Goal: Task Accomplishment & Management: Complete application form

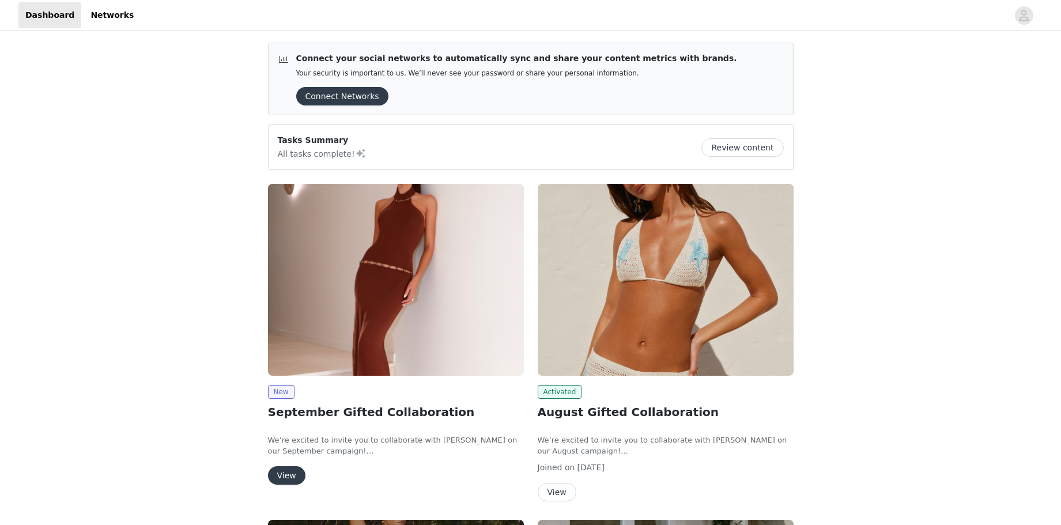
click at [293, 471] on button "View" at bounding box center [286, 475] width 37 height 18
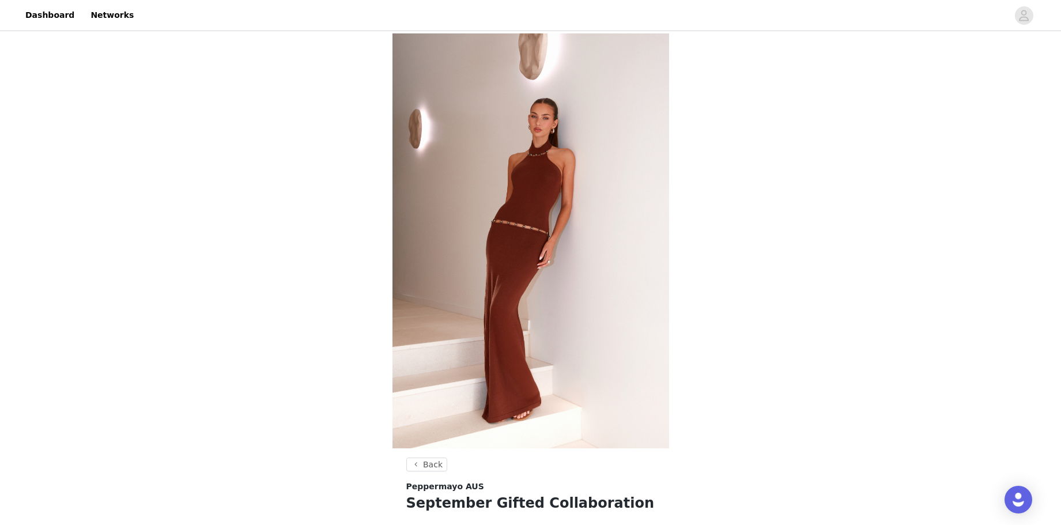
scroll to position [349, 0]
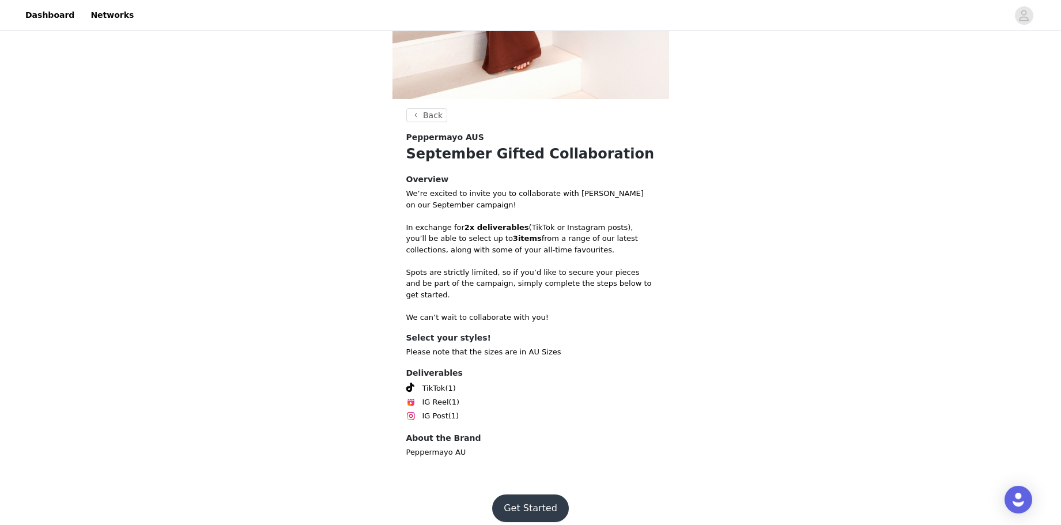
click at [526, 494] on button "Get Started" at bounding box center [530, 508] width 77 height 28
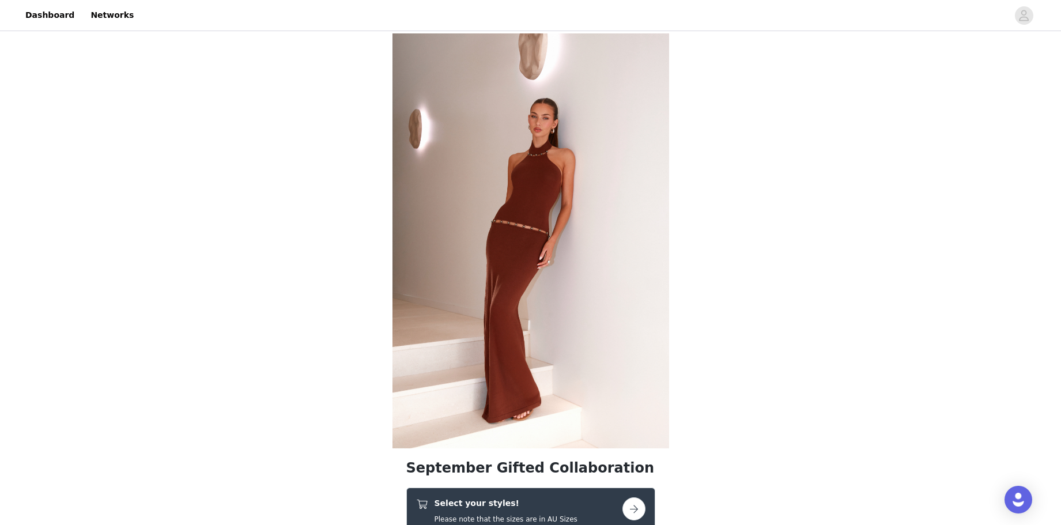
scroll to position [218, 0]
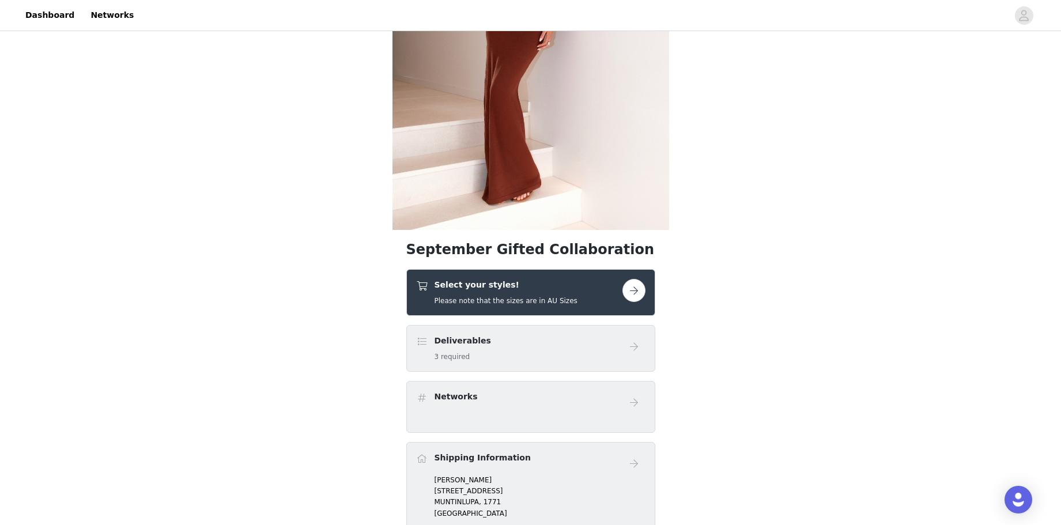
click at [629, 289] on button "button" at bounding box center [633, 290] width 23 height 23
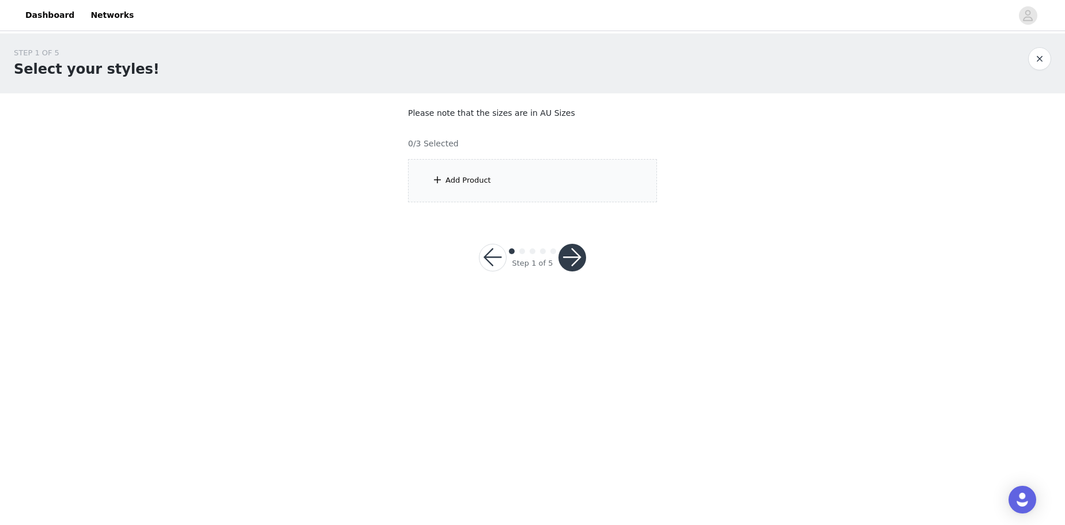
click at [545, 192] on div "Add Product" at bounding box center [532, 180] width 249 height 43
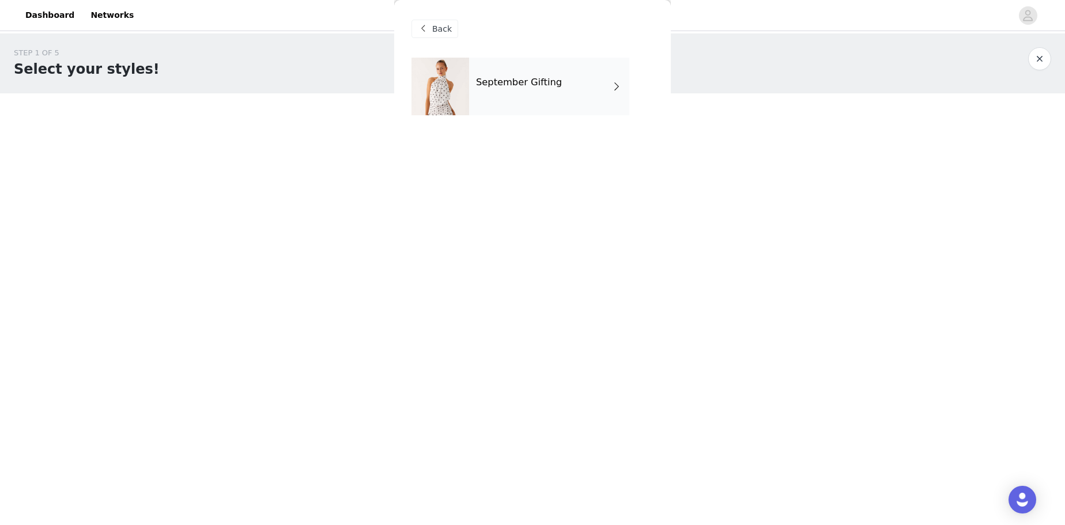
click at [563, 105] on div "September Gifting" at bounding box center [549, 87] width 160 height 58
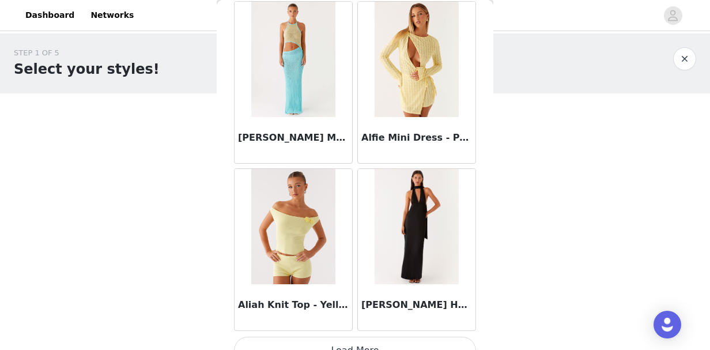
scroll to position [1395, 0]
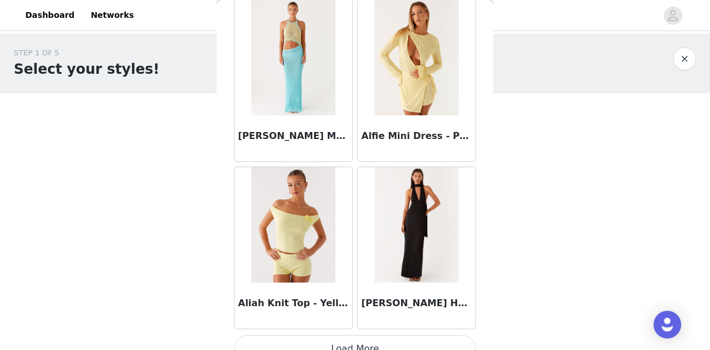
click at [355, 345] on button "Load More" at bounding box center [355, 349] width 242 height 28
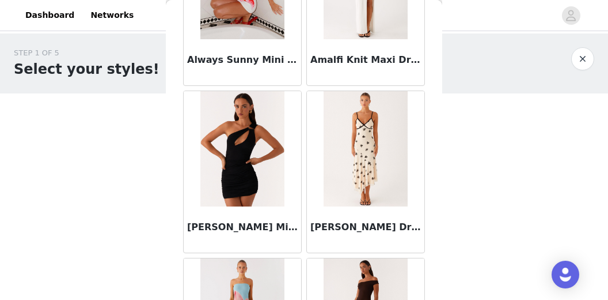
scroll to position [2976, 0]
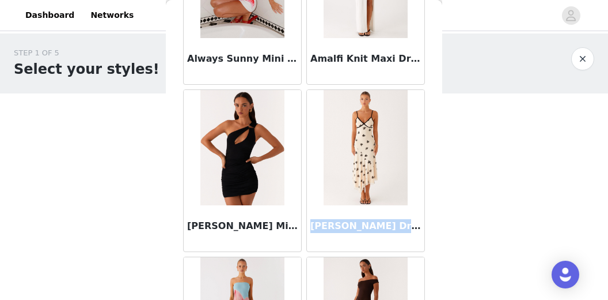
drag, startPoint x: 309, startPoint y: 215, endPoint x: 384, endPoint y: 212, distance: 74.4
click at [384, 219] on h3 "[PERSON_NAME] Dress - Nude" at bounding box center [366, 226] width 111 height 14
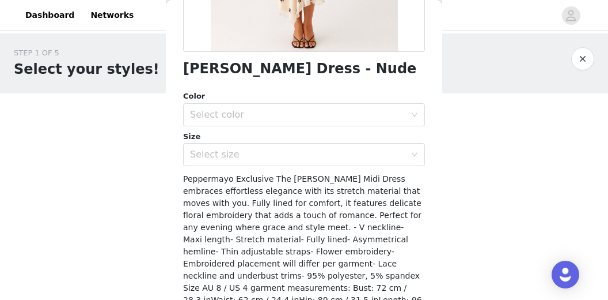
scroll to position [0, 0]
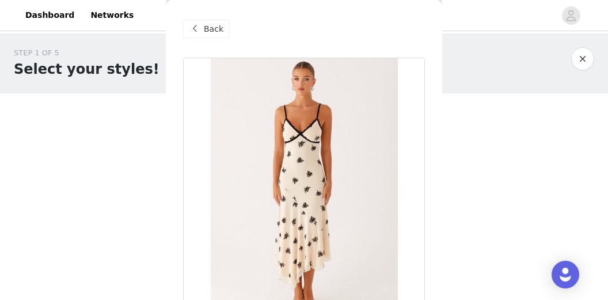
click at [210, 33] on span "Back" at bounding box center [214, 29] width 20 height 12
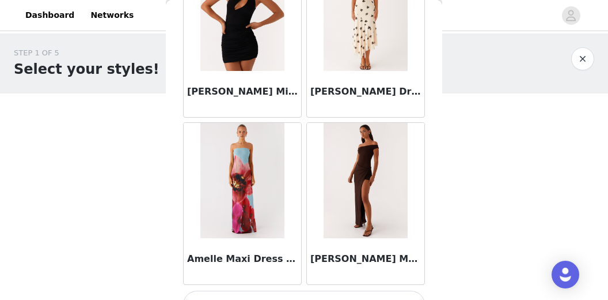
scroll to position [3124, 0]
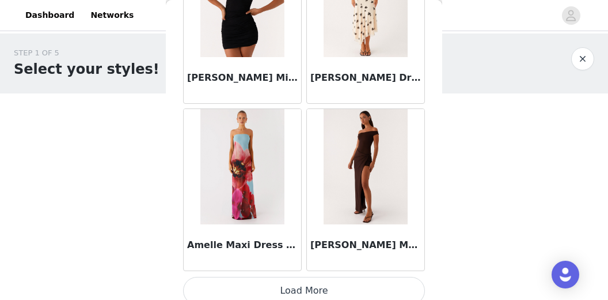
click at [322, 277] on button "Load More" at bounding box center [304, 291] width 242 height 28
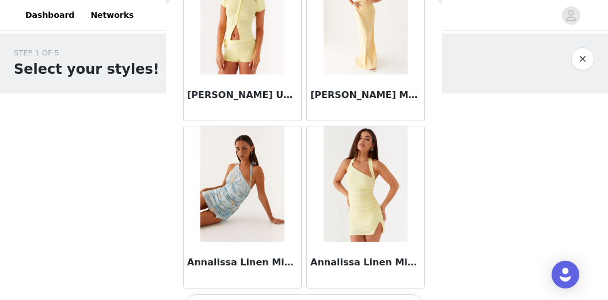
scroll to position [4789, 0]
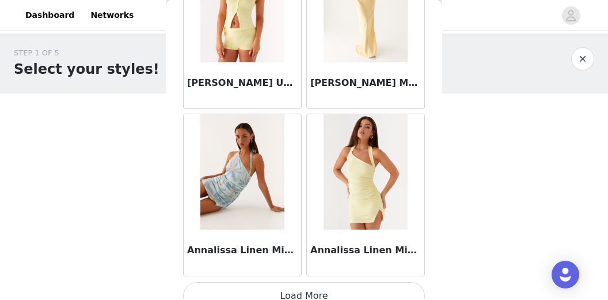
click at [319, 282] on button "Load More" at bounding box center [304, 296] width 242 height 28
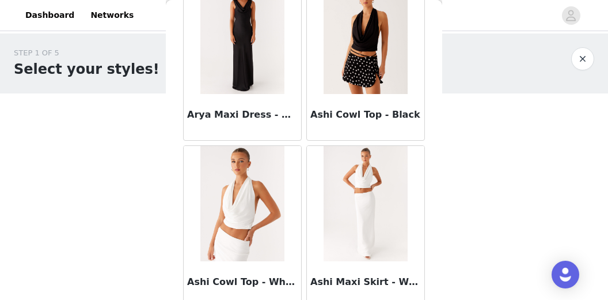
scroll to position [5781, 0]
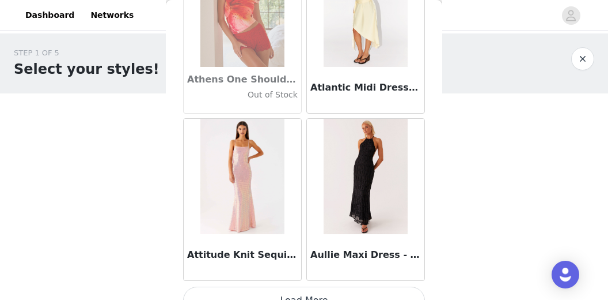
click at [329, 286] on button "Load More" at bounding box center [304, 300] width 242 height 28
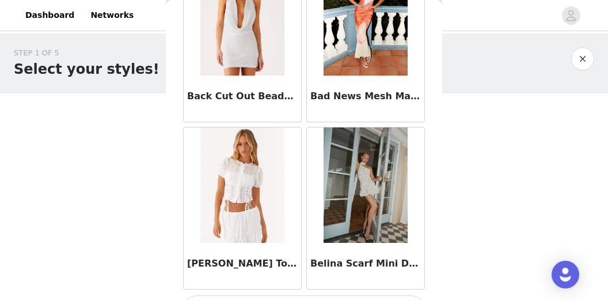
scroll to position [8121, 0]
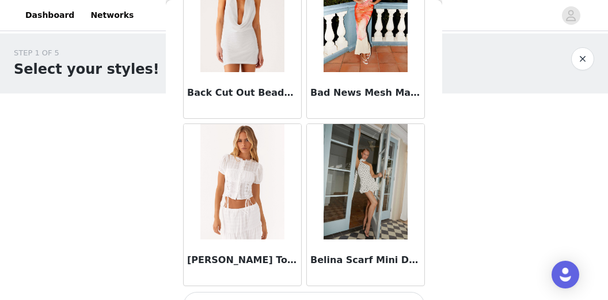
click at [349, 292] on button "Load More" at bounding box center [304, 306] width 242 height 28
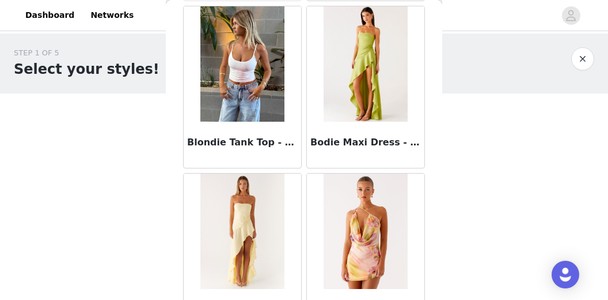
scroll to position [9787, 0]
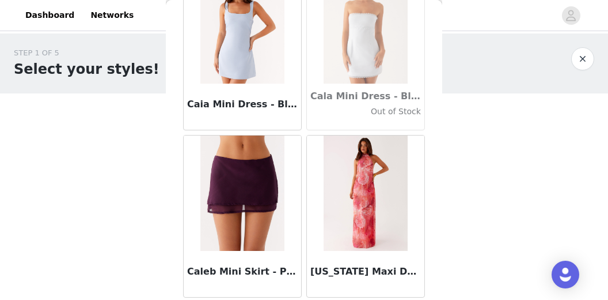
scroll to position [11452, 0]
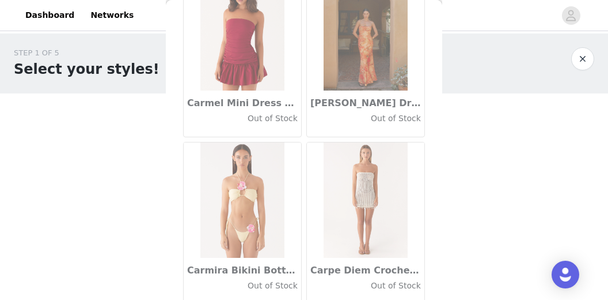
scroll to position [13118, 0]
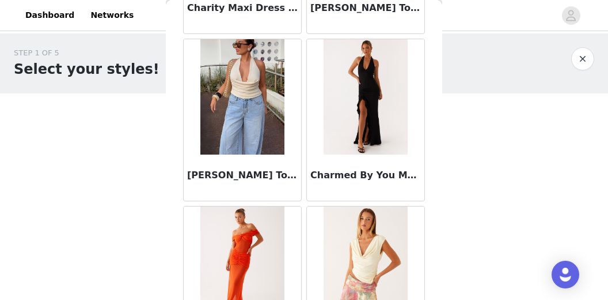
scroll to position [14784, 0]
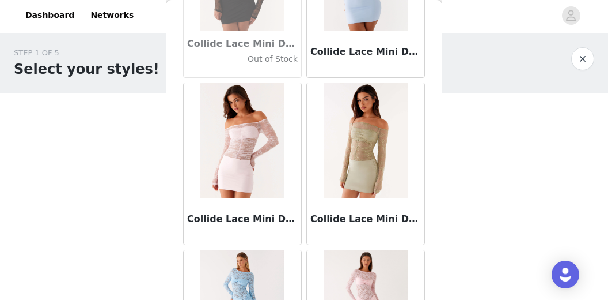
scroll to position [16449, 0]
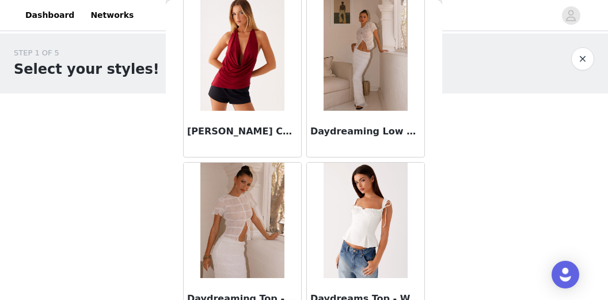
scroll to position [18108, 0]
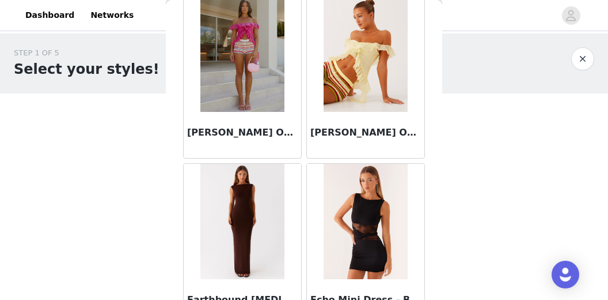
scroll to position [19781, 0]
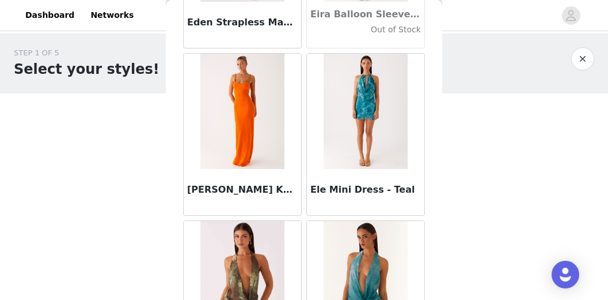
scroll to position [20892, 0]
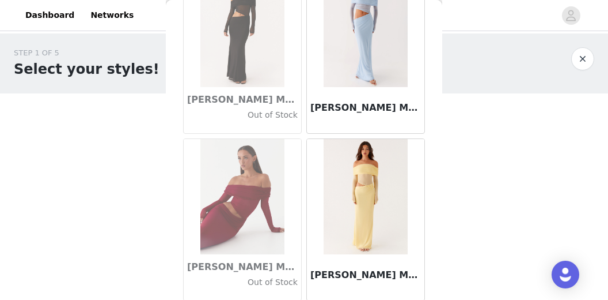
scroll to position [22588, 0]
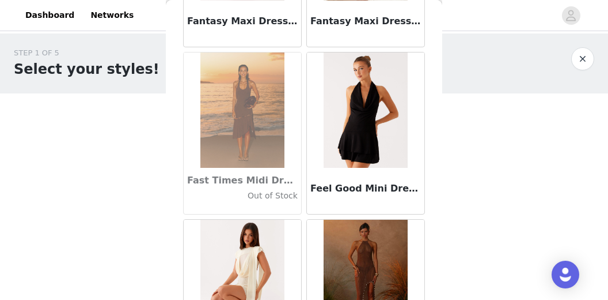
scroll to position [24778, 0]
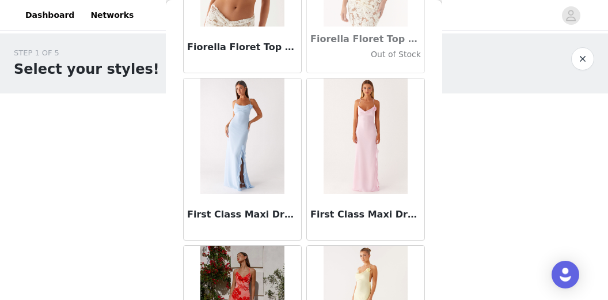
scroll to position [26093, 0]
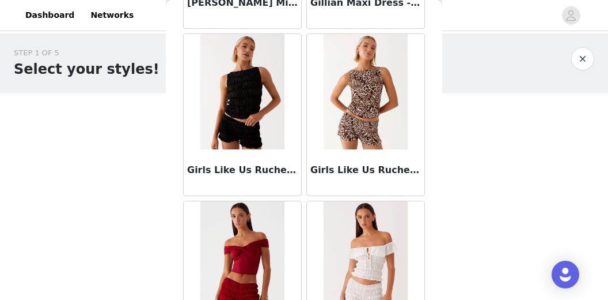
scroll to position [28110, 0]
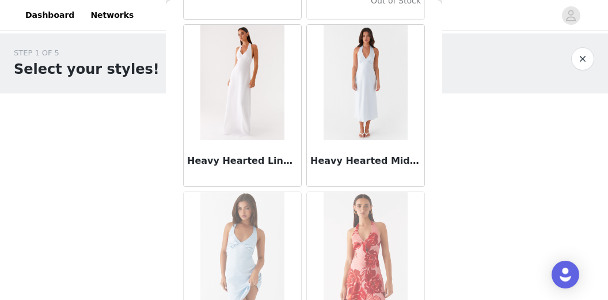
scroll to position [29776, 0]
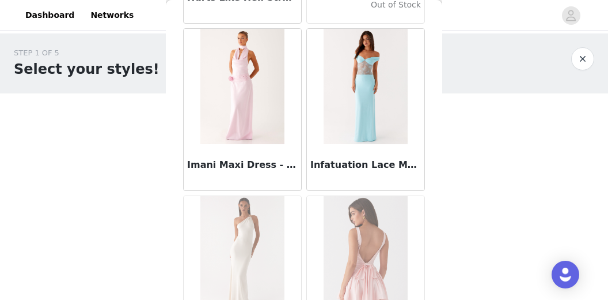
scroll to position [31441, 0]
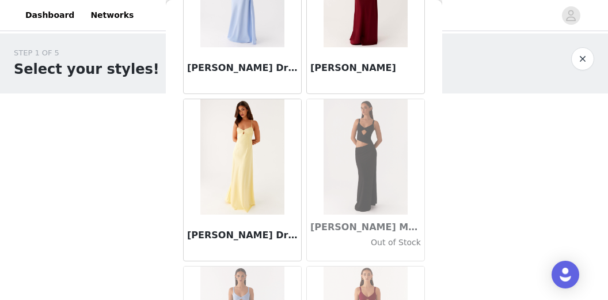
scroll to position [33107, 0]
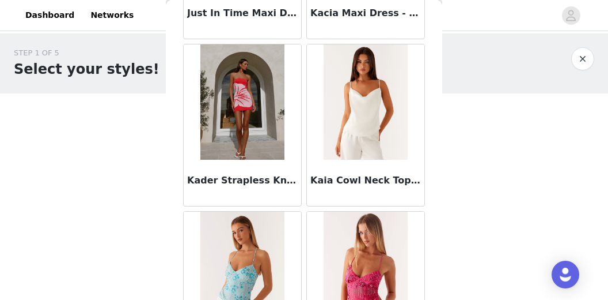
scroll to position [34773, 0]
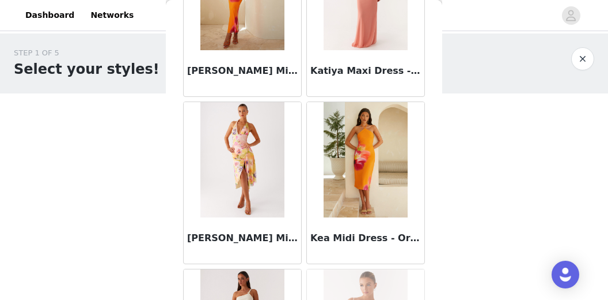
scroll to position [36438, 0]
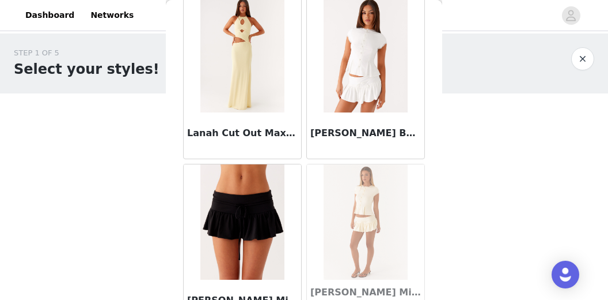
scroll to position [38074, 0]
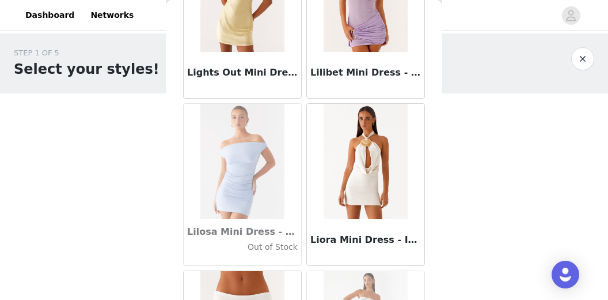
scroll to position [39770, 0]
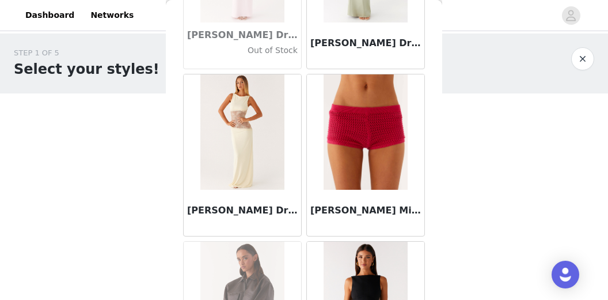
scroll to position [41436, 0]
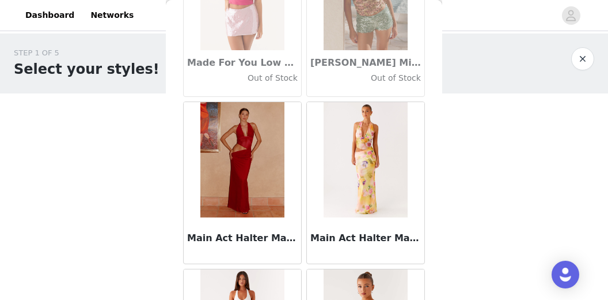
scroll to position [43102, 0]
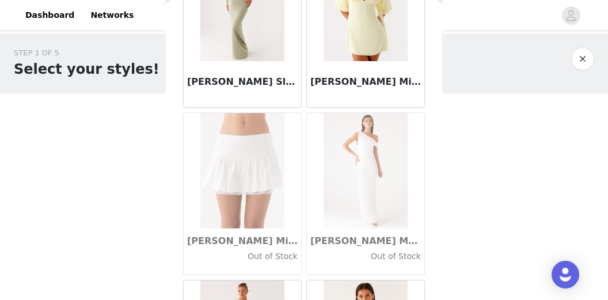
scroll to position [44768, 0]
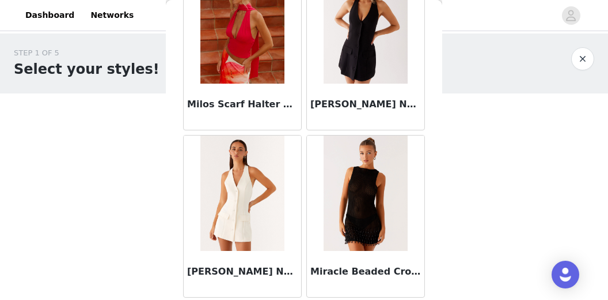
scroll to position [46433, 0]
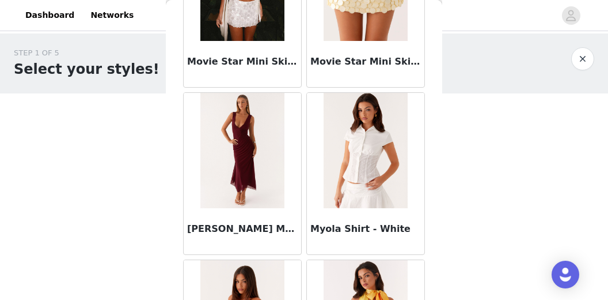
scroll to position [48099, 0]
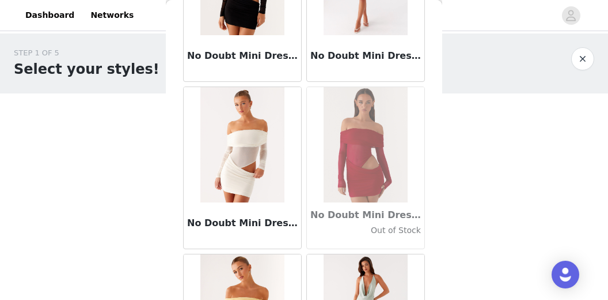
scroll to position [49760, 0]
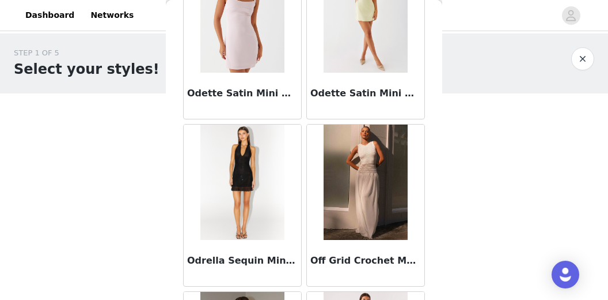
scroll to position [51409, 0]
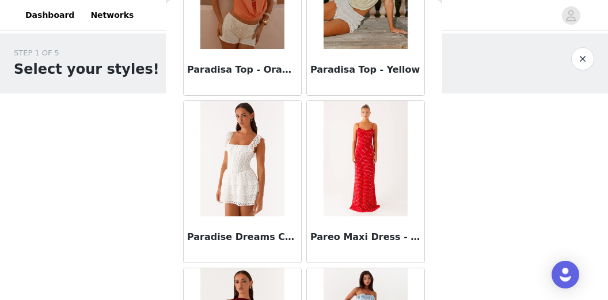
scroll to position [53096, 0]
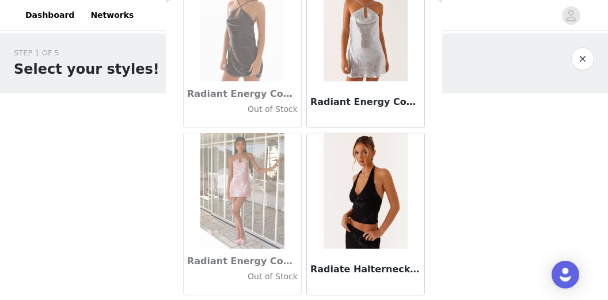
scroll to position [54762, 0]
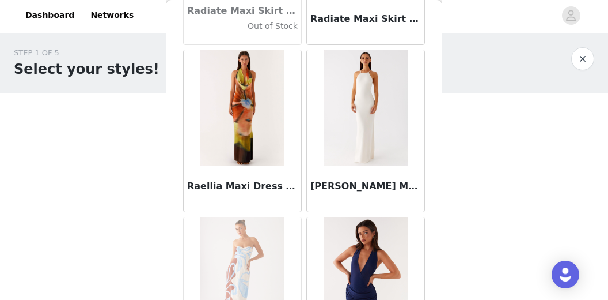
scroll to position [55536, 0]
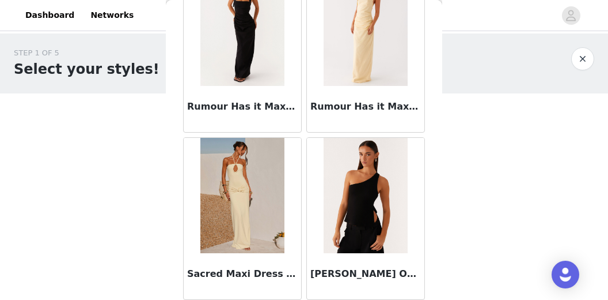
scroll to position [58093, 0]
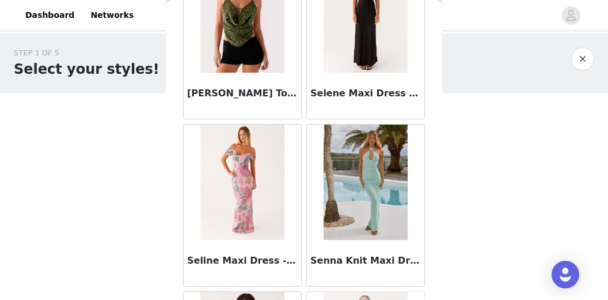
scroll to position [59759, 0]
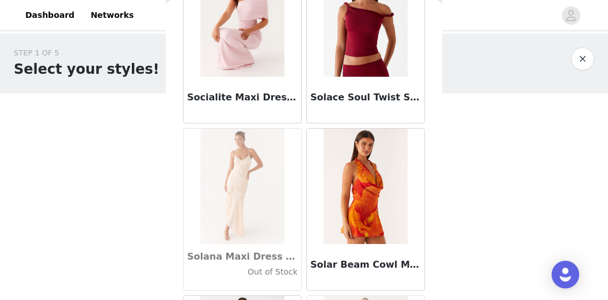
scroll to position [61424, 0]
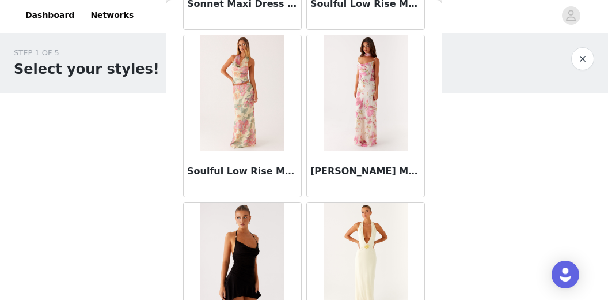
scroll to position [62676, 0]
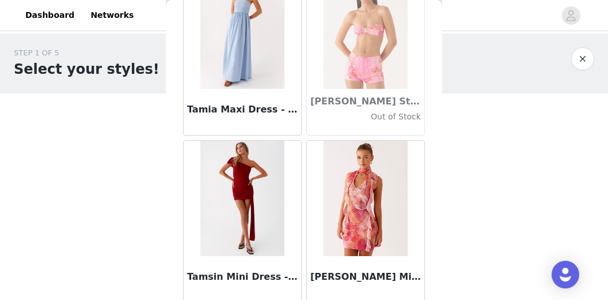
scroll to position [64757, 0]
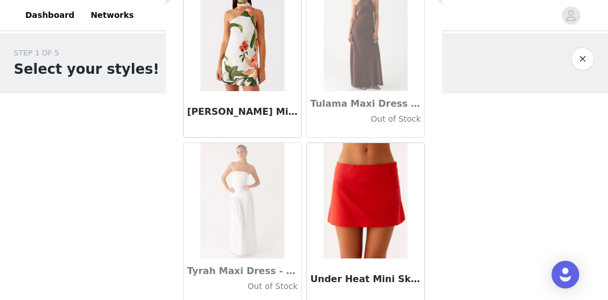
scroll to position [66422, 0]
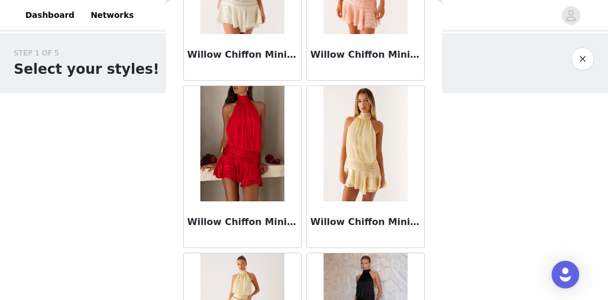
scroll to position [69754, 0]
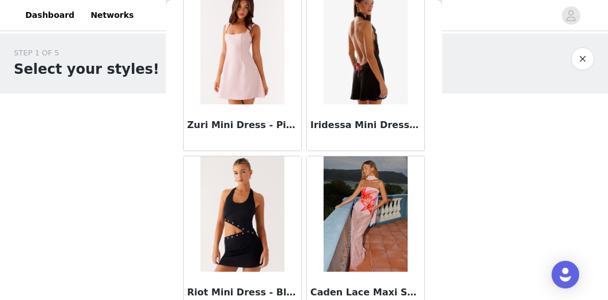
scroll to position [71419, 0]
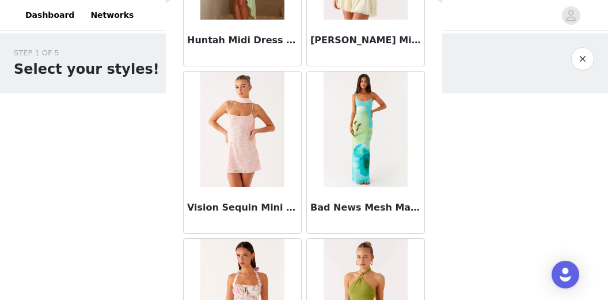
scroll to position [73085, 0]
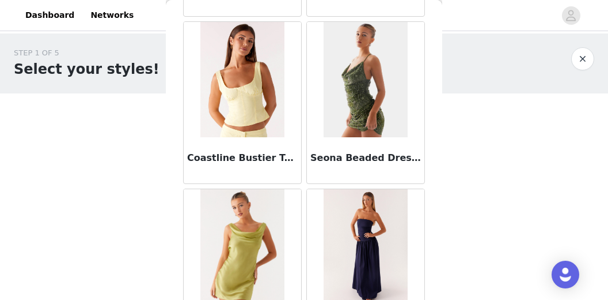
scroll to position [74751, 0]
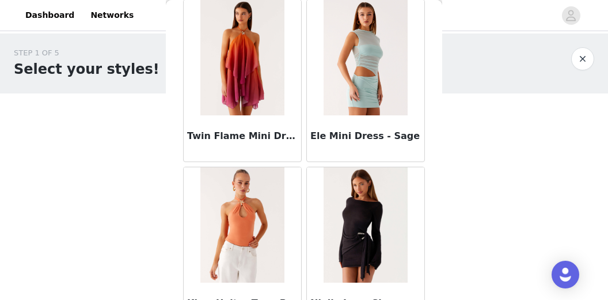
scroll to position [76417, 0]
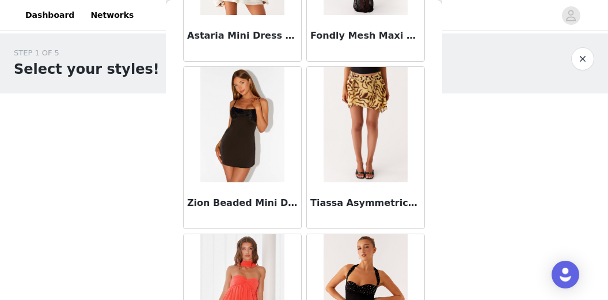
scroll to position [78082, 0]
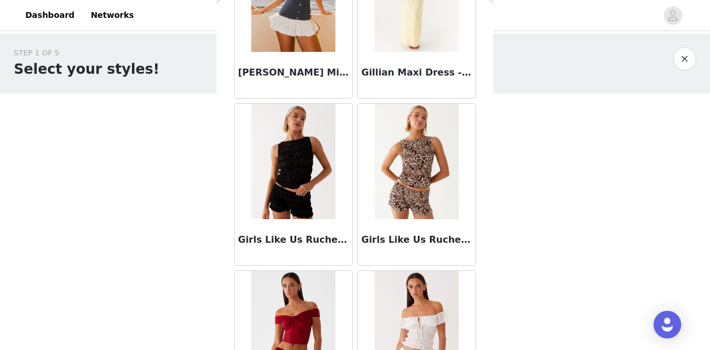
scroll to position [38690, 0]
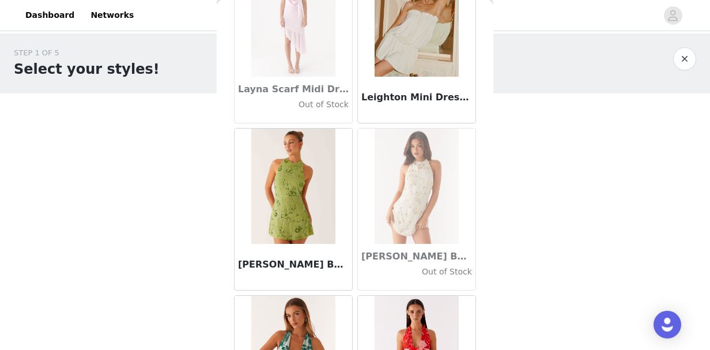
click at [329, 244] on div "[PERSON_NAME] Beaded Mini Dress - Green" at bounding box center [293, 267] width 118 height 46
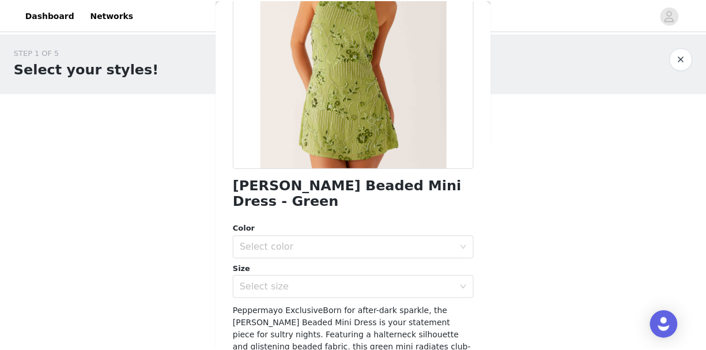
scroll to position [159, 0]
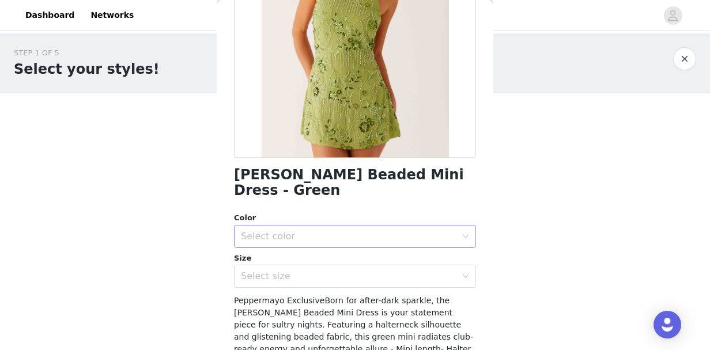
click at [346, 230] on div "Select color" at bounding box center [348, 236] width 215 height 12
click at [320, 248] on li "Green" at bounding box center [353, 246] width 238 height 18
click at [297, 270] on div "Select size" at bounding box center [348, 276] width 215 height 12
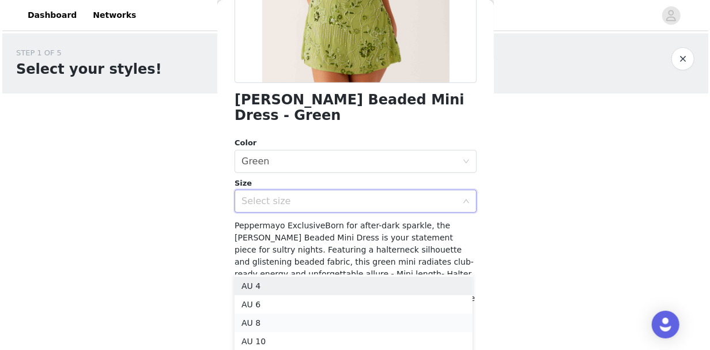
scroll to position [234, 0]
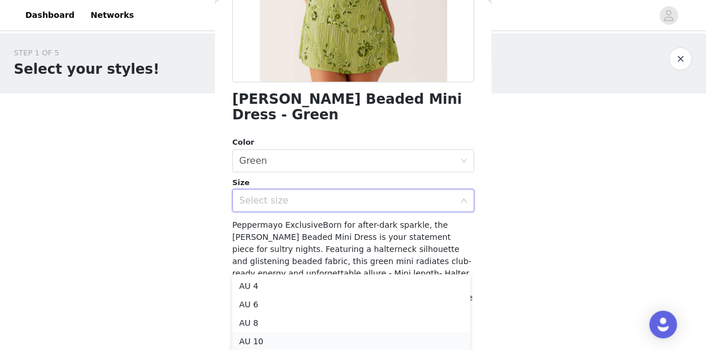
click at [260, 337] on li "AU 10" at bounding box center [351, 341] width 238 height 18
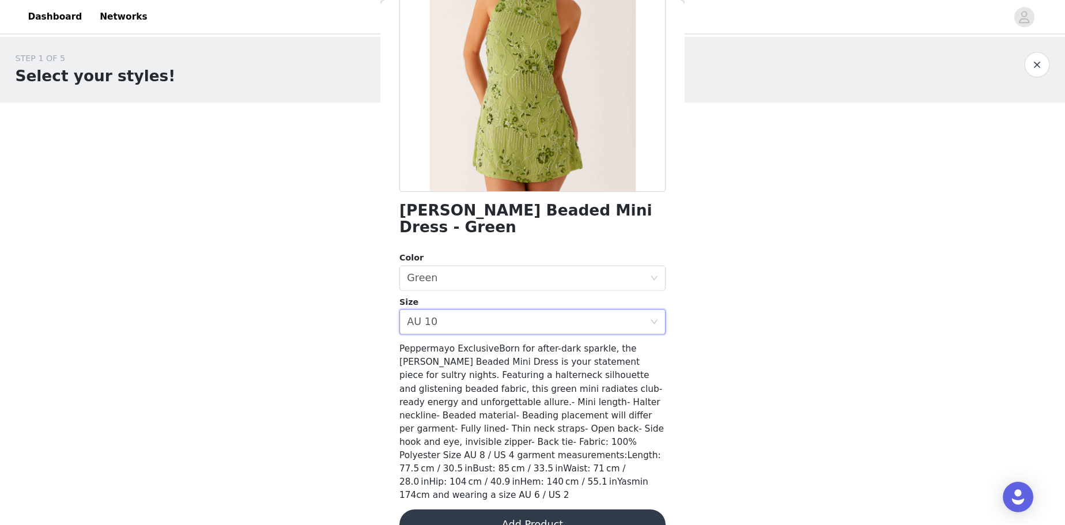
scroll to position [98, 0]
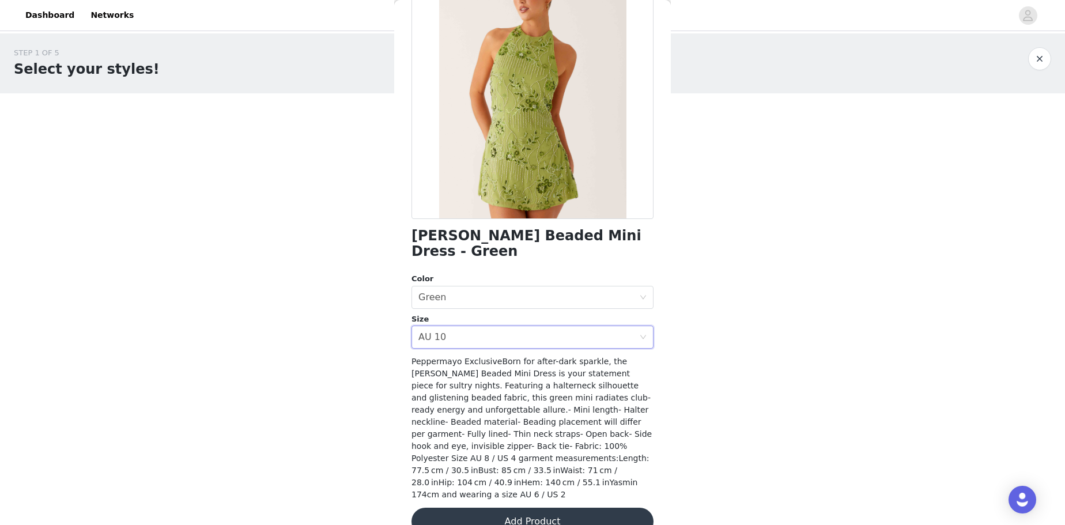
click at [486, 508] on button "Add Product" at bounding box center [532, 522] width 242 height 28
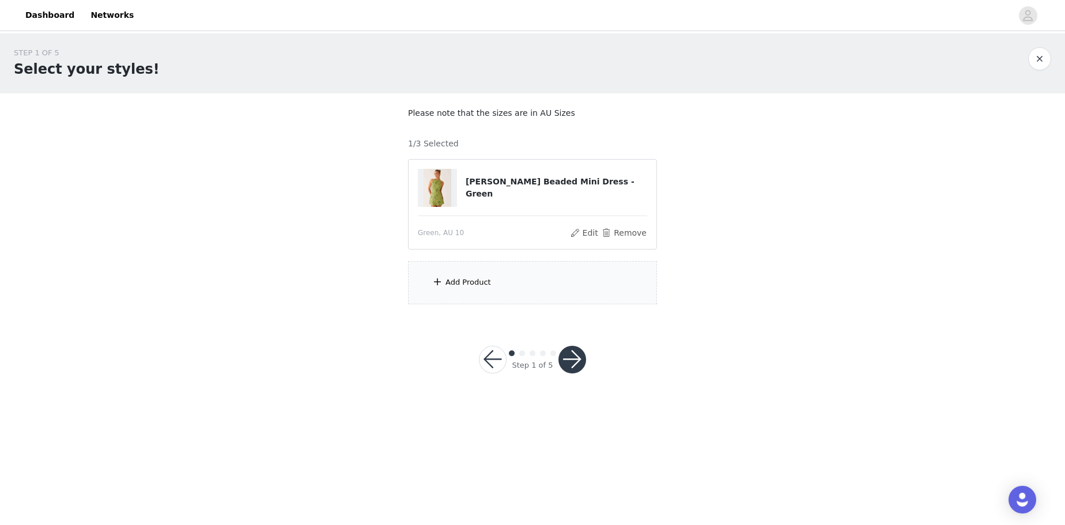
click at [466, 286] on div "Add Product" at bounding box center [468, 283] width 46 height 12
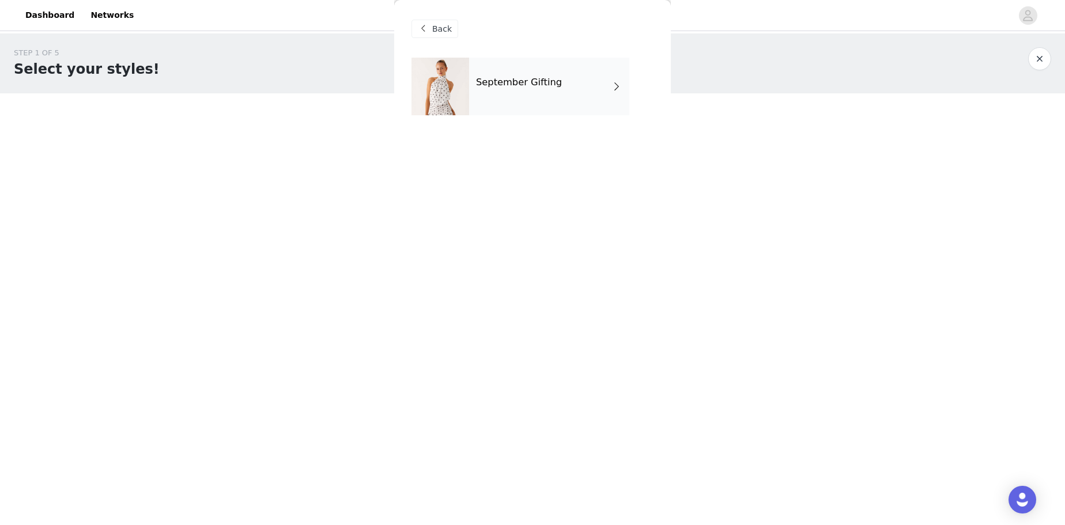
click at [490, 78] on h4 "September Gifting" at bounding box center [519, 82] width 86 height 10
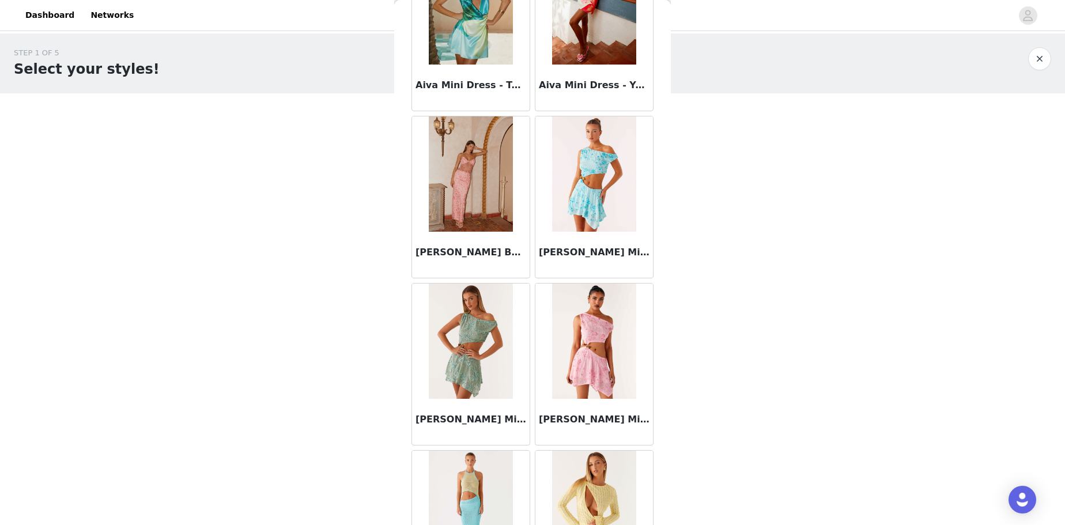
scroll to position [1238, 0]
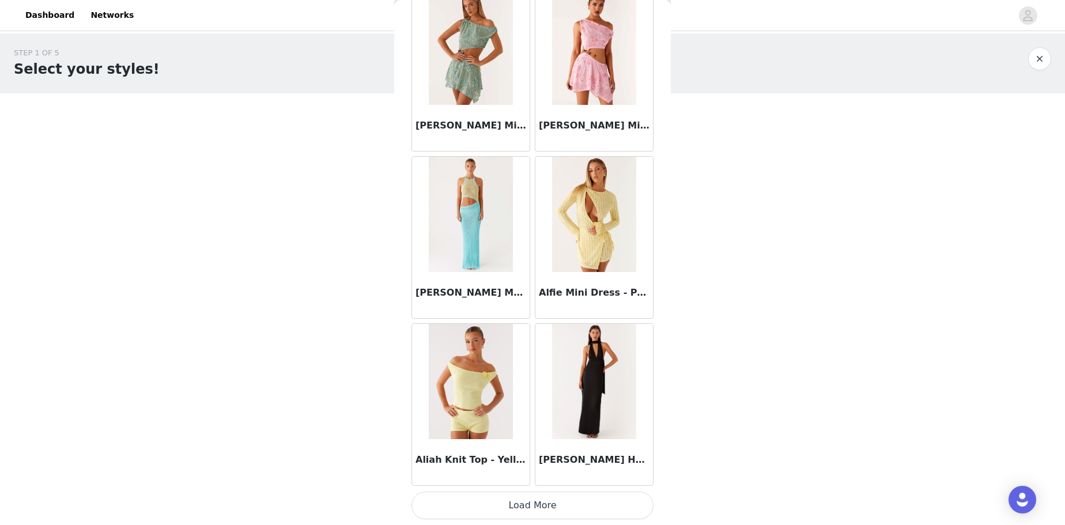
click at [555, 503] on button "Load More" at bounding box center [532, 505] width 242 height 28
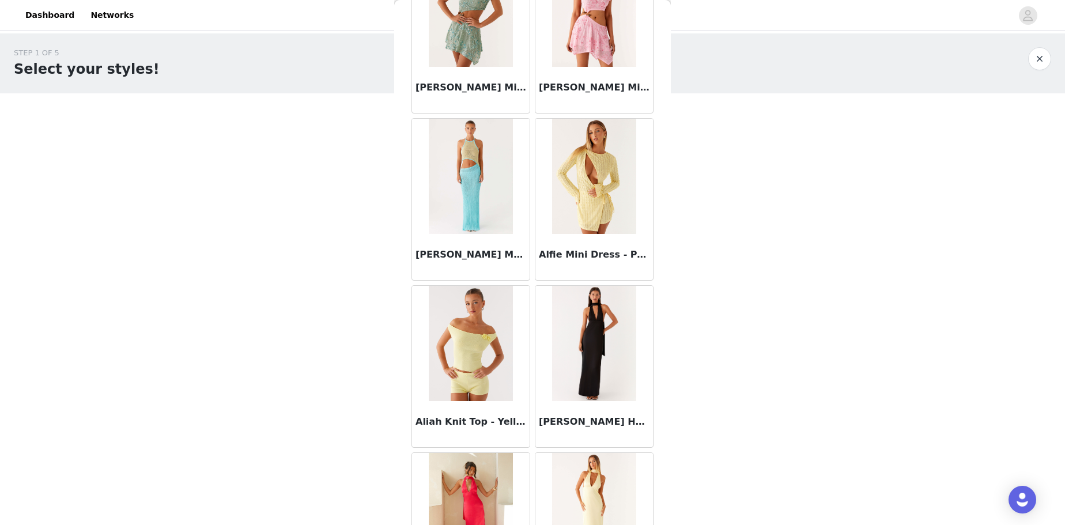
scroll to position [1278, 0]
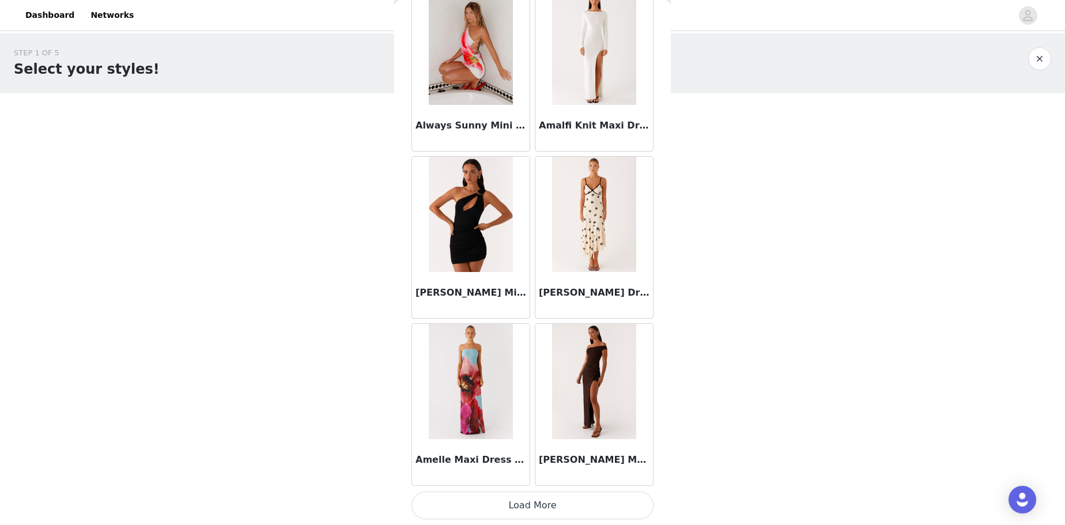
click at [616, 514] on button "Load More" at bounding box center [532, 505] width 242 height 28
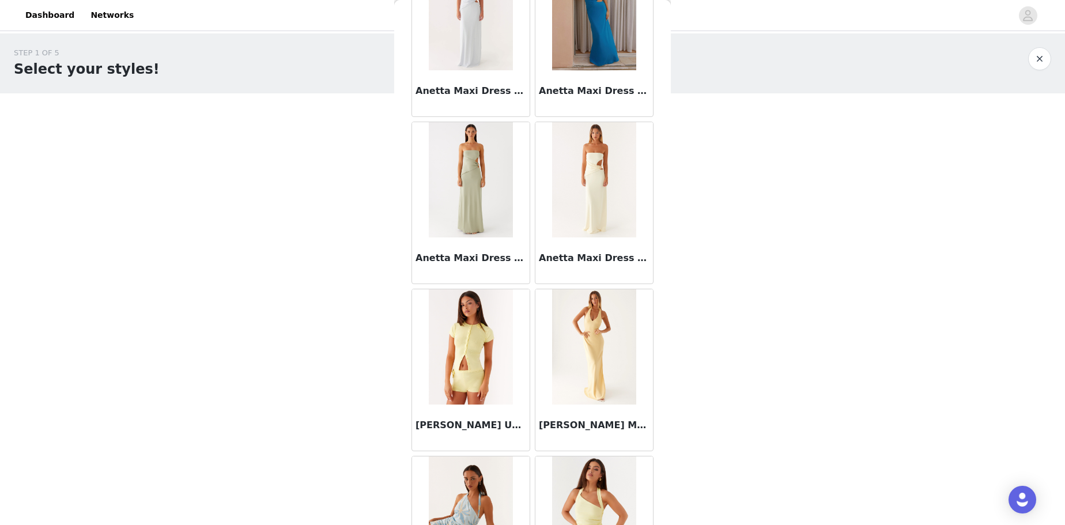
scroll to position [4579, 0]
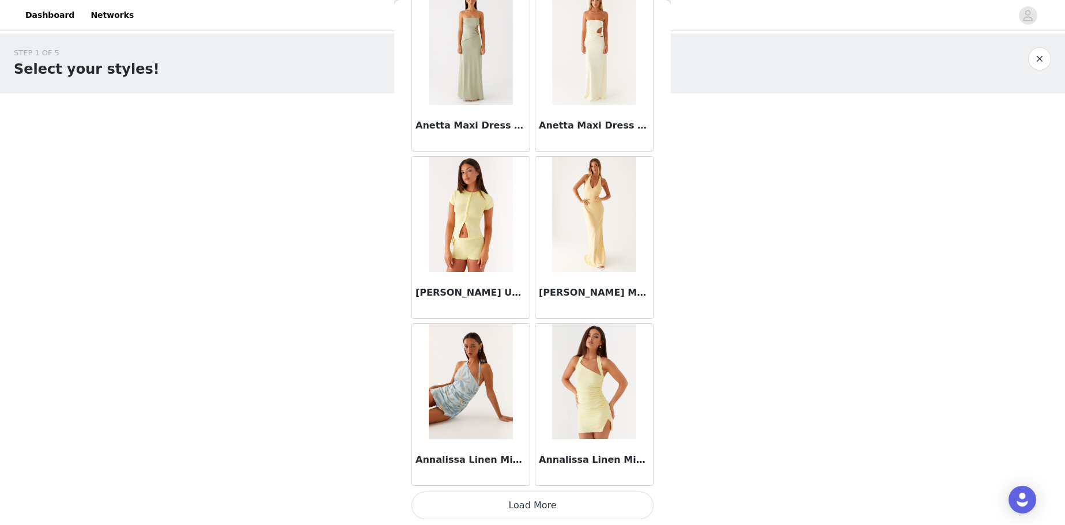
click at [546, 513] on button "Load More" at bounding box center [532, 505] width 242 height 28
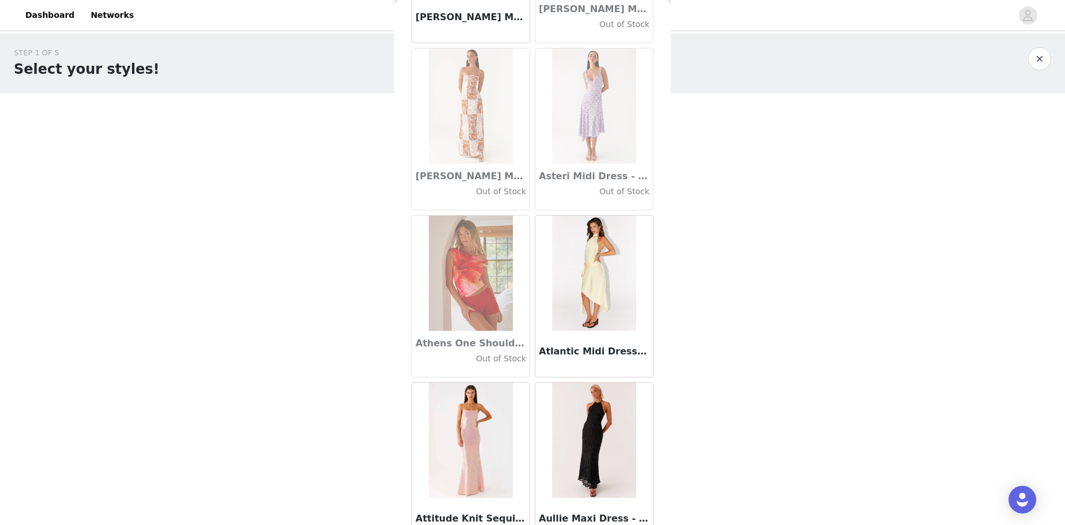
scroll to position [6250, 0]
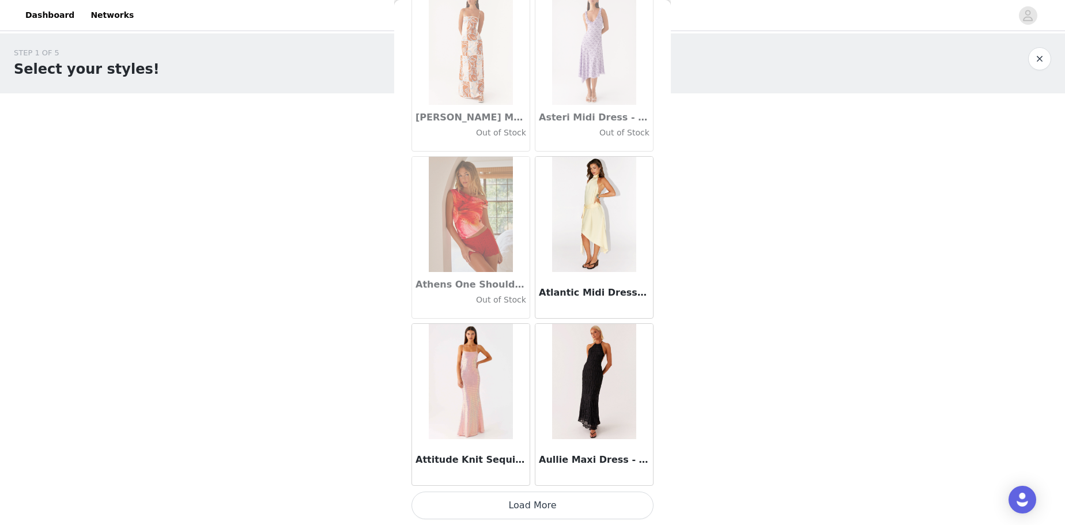
click at [542, 499] on button "Load More" at bounding box center [532, 505] width 242 height 28
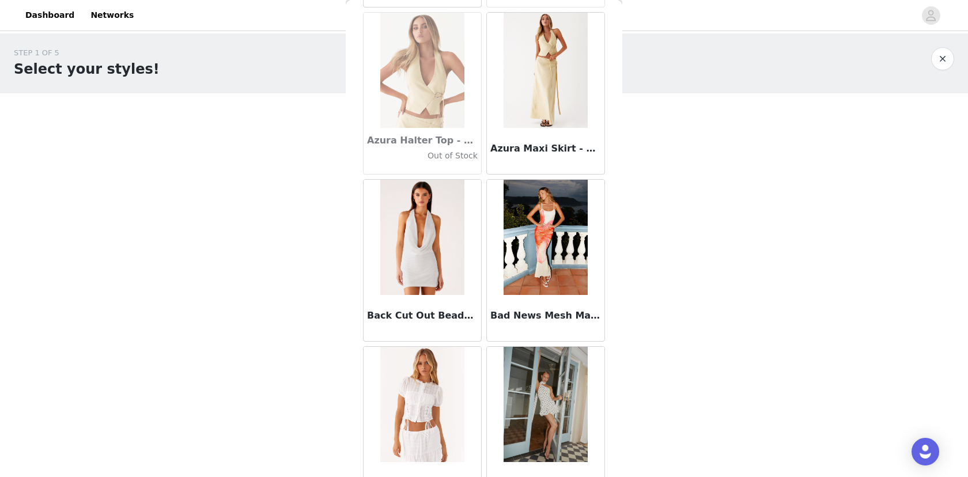
scroll to position [7962, 0]
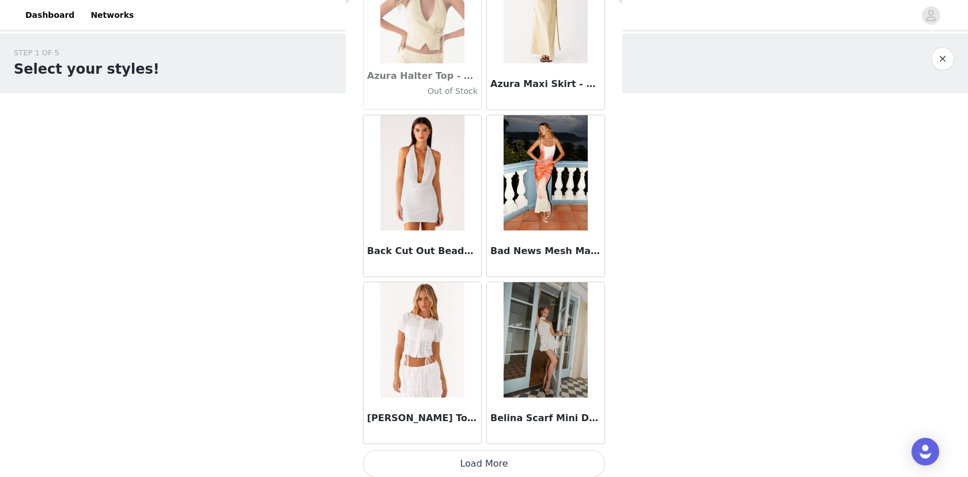
click at [538, 453] on button "Load More" at bounding box center [484, 464] width 242 height 28
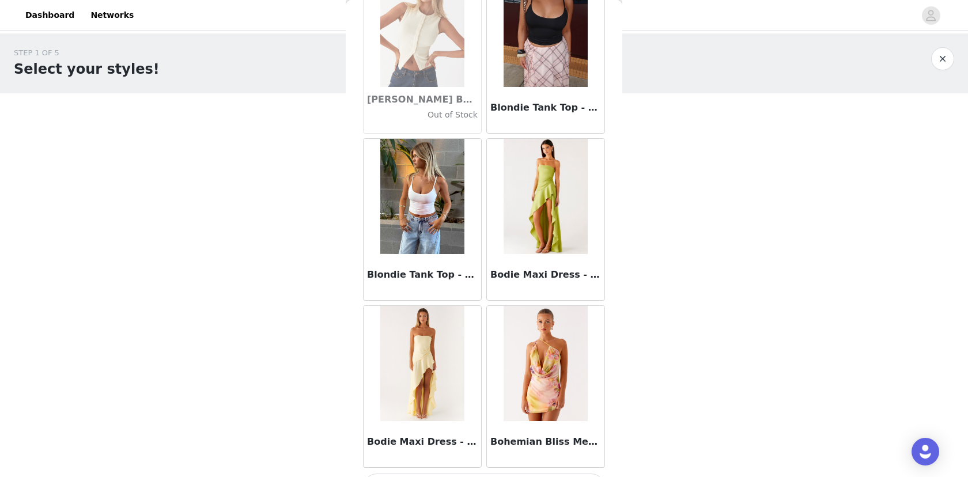
scroll to position [9632, 0]
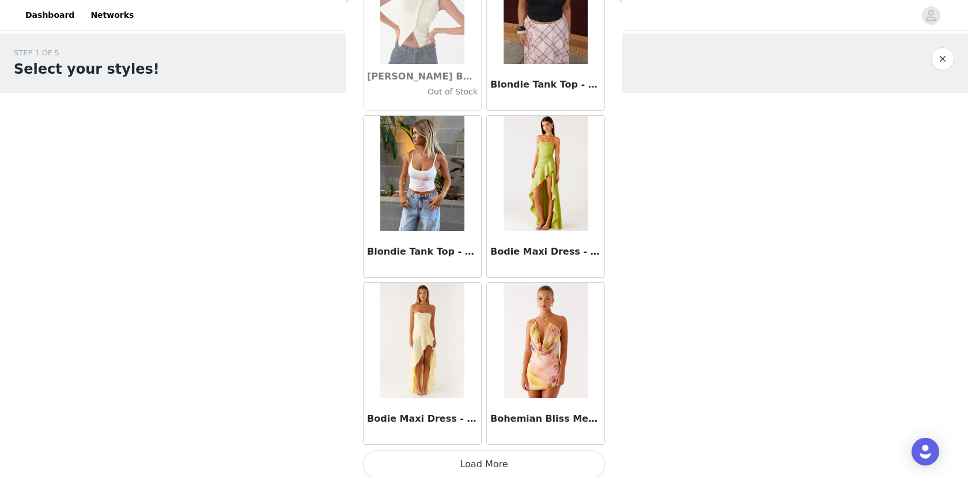
click at [525, 463] on button "Load More" at bounding box center [484, 465] width 242 height 28
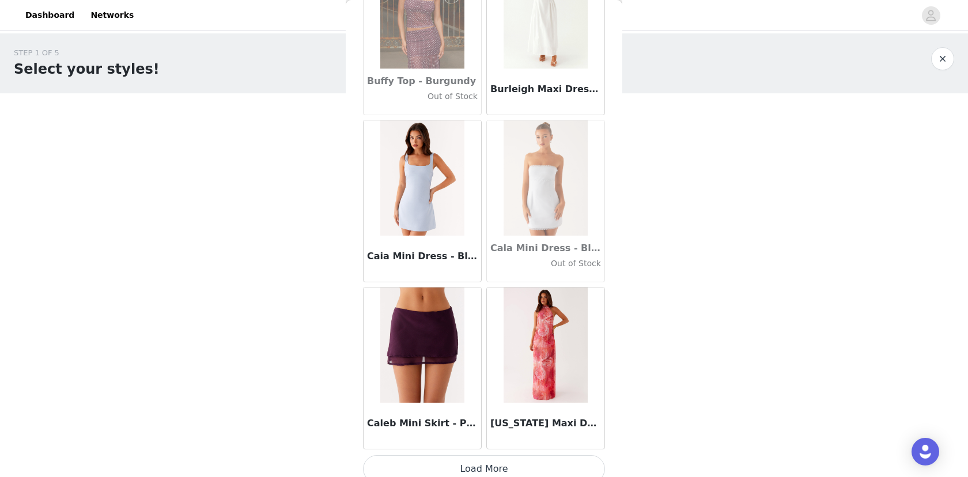
scroll to position [11302, 0]
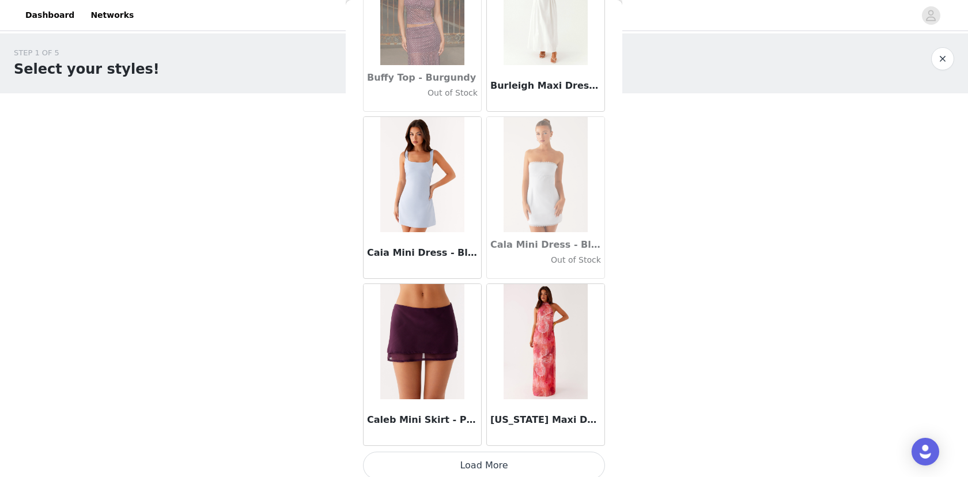
click at [517, 455] on button "Load More" at bounding box center [484, 466] width 242 height 28
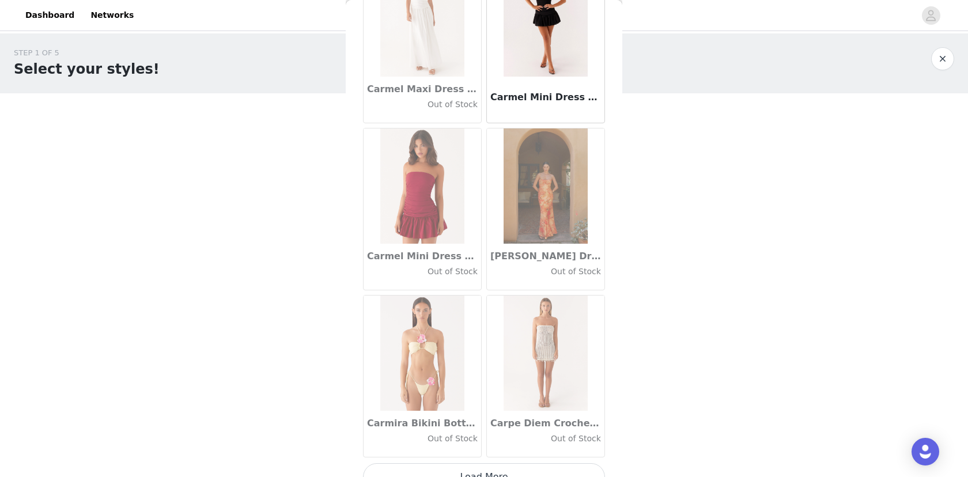
scroll to position [12971, 0]
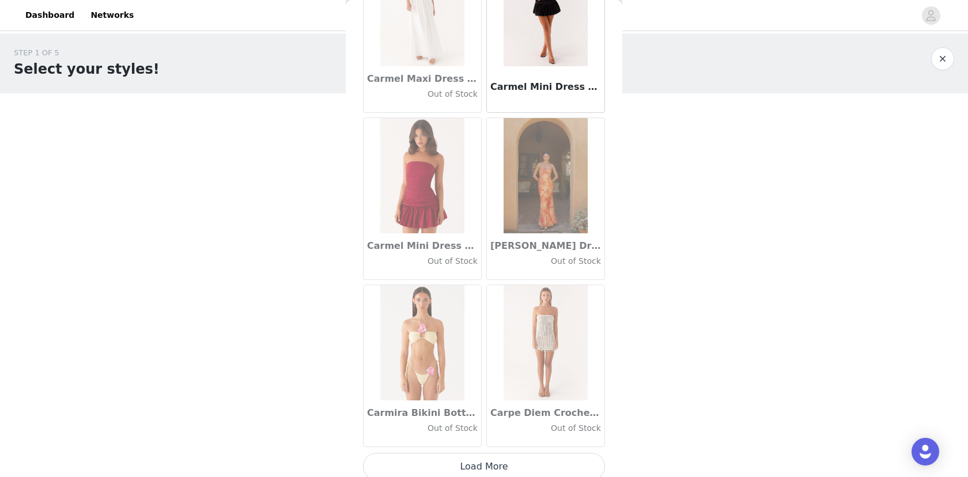
click at [539, 458] on button "Load More" at bounding box center [484, 467] width 242 height 28
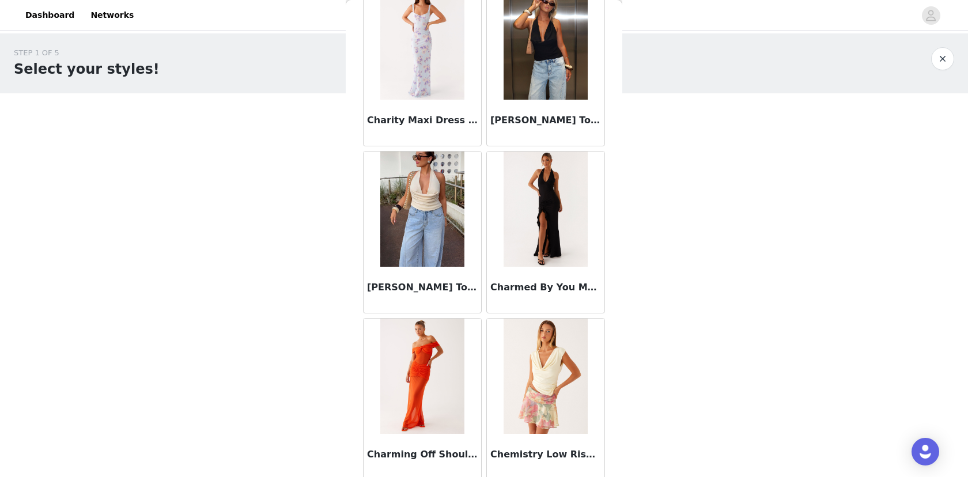
scroll to position [14640, 0]
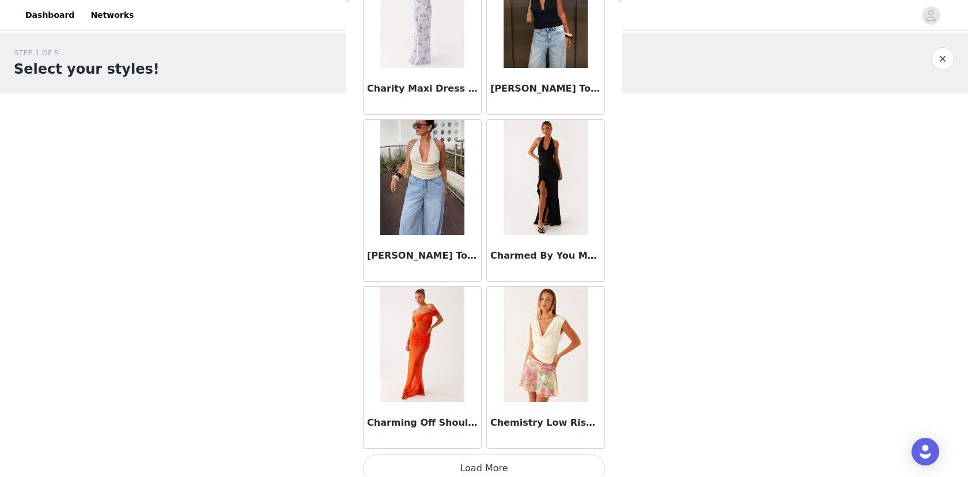
click at [528, 468] on button "Load More" at bounding box center [484, 469] width 242 height 28
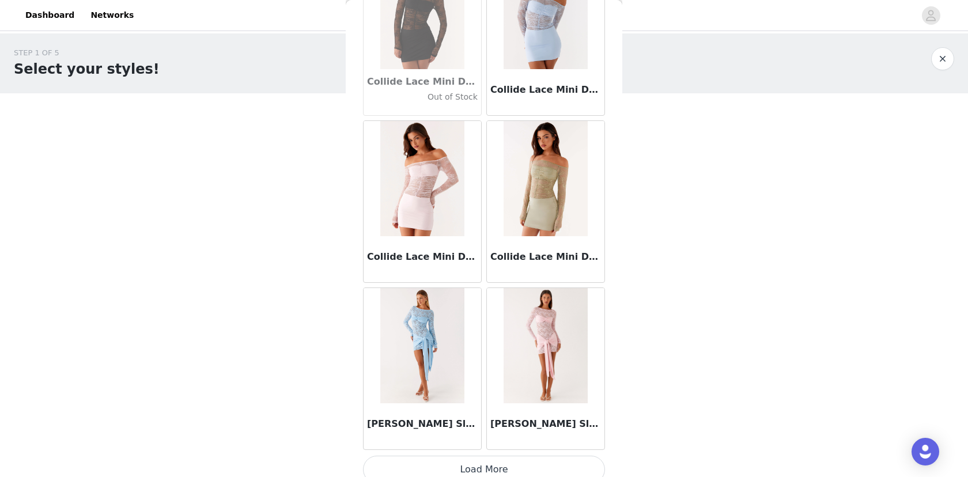
click at [504, 461] on button "Load More" at bounding box center [484, 470] width 242 height 28
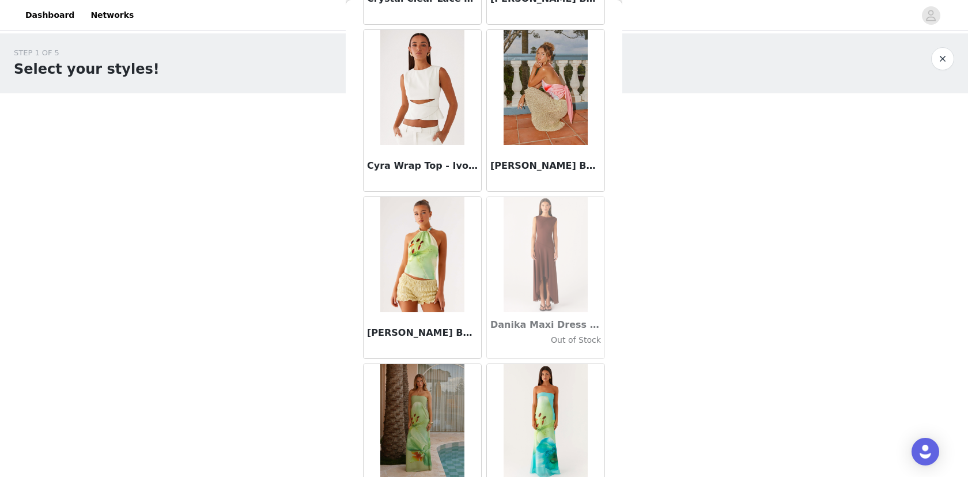
scroll to position [17414, 0]
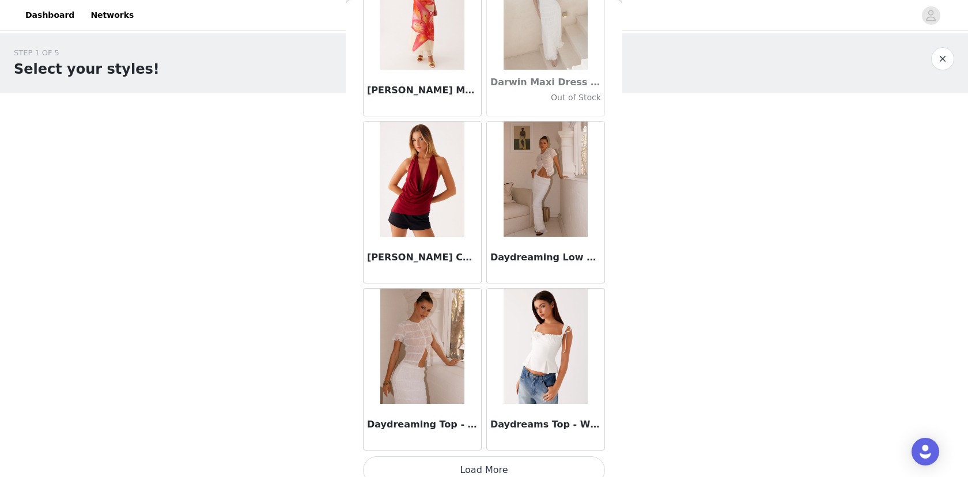
click at [524, 456] on button "Load More" at bounding box center [484, 470] width 242 height 28
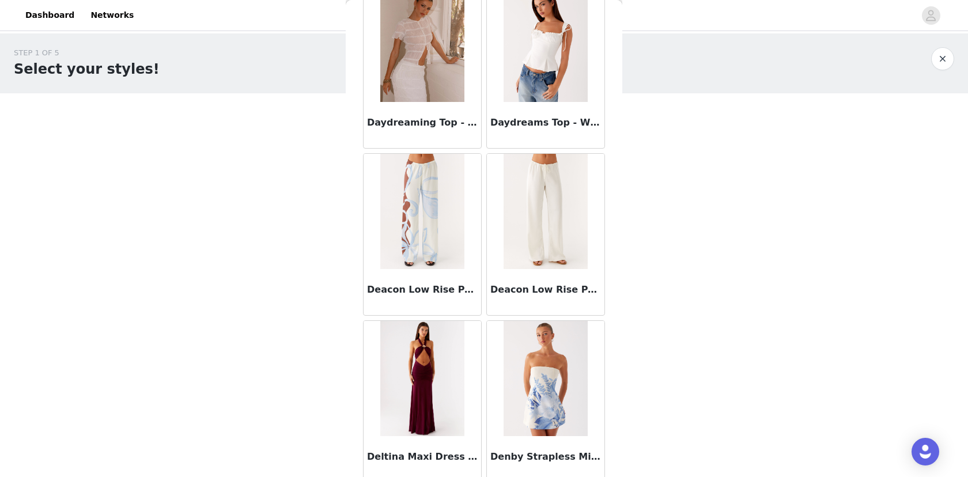
scroll to position [18319, 0]
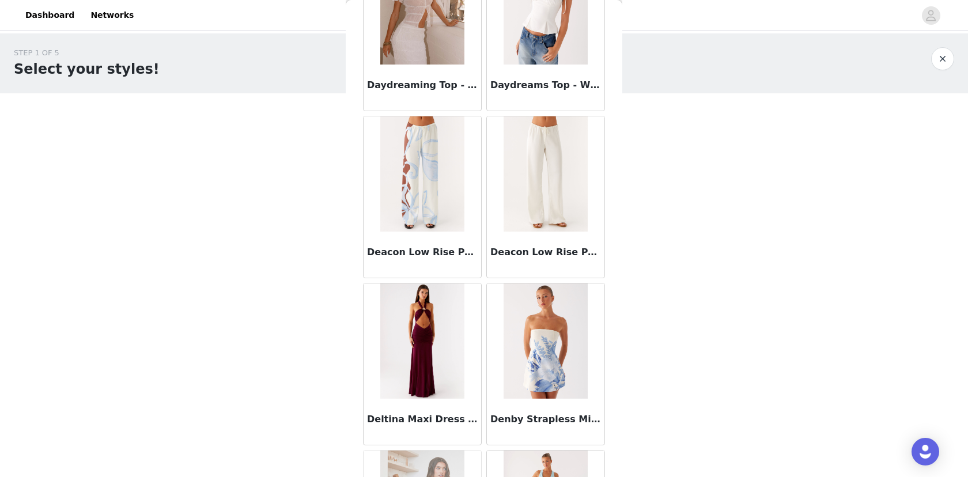
click at [408, 184] on img at bounding box center [422, 173] width 84 height 115
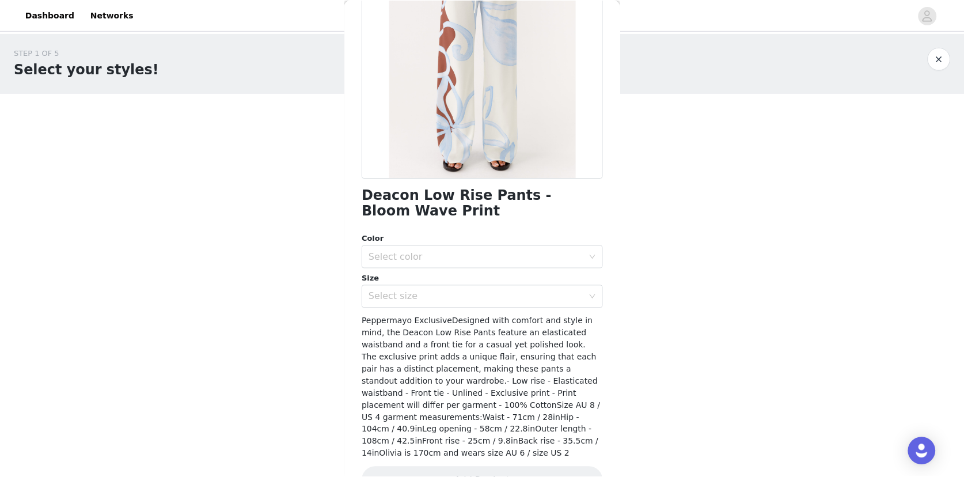
scroll to position [169, 0]
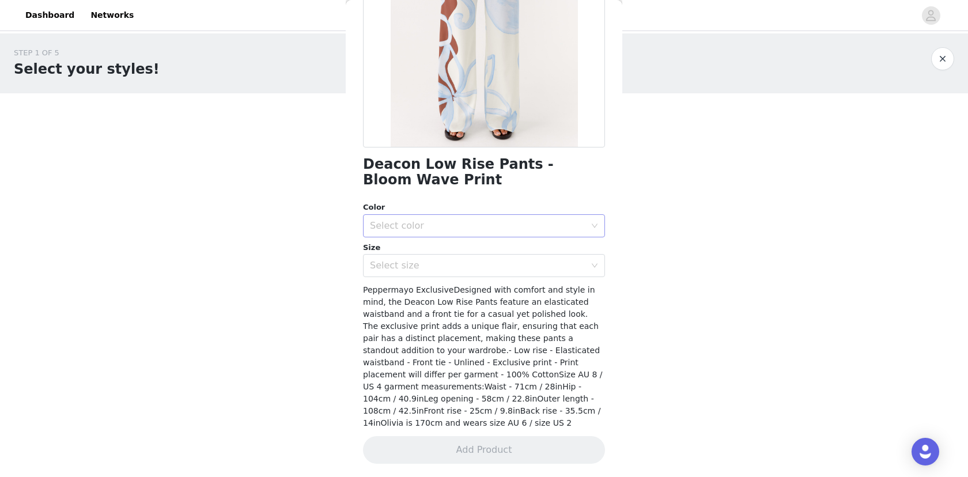
click at [412, 229] on div "Select color" at bounding box center [477, 226] width 215 height 12
click at [425, 252] on li "Bloom Wave Print" at bounding box center [482, 250] width 239 height 18
click at [459, 267] on div "Select size" at bounding box center [477, 266] width 215 height 12
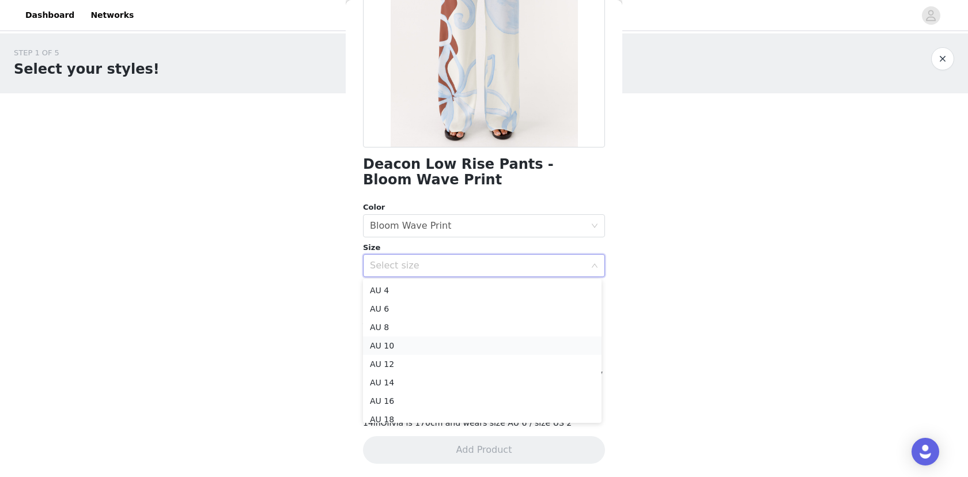
click at [401, 349] on li "AU 10" at bounding box center [482, 345] width 239 height 18
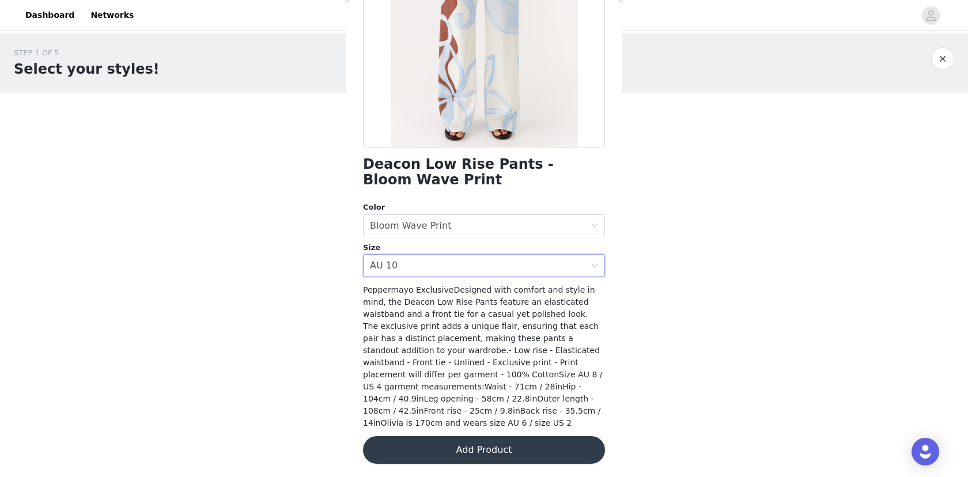
click at [498, 452] on button "Add Product" at bounding box center [484, 450] width 242 height 28
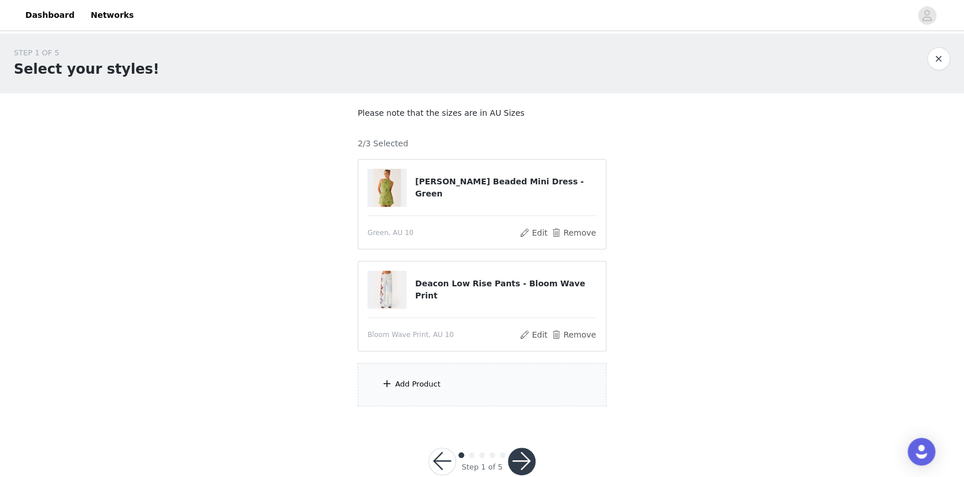
click at [426, 380] on div "Add Product" at bounding box center [418, 384] width 46 height 12
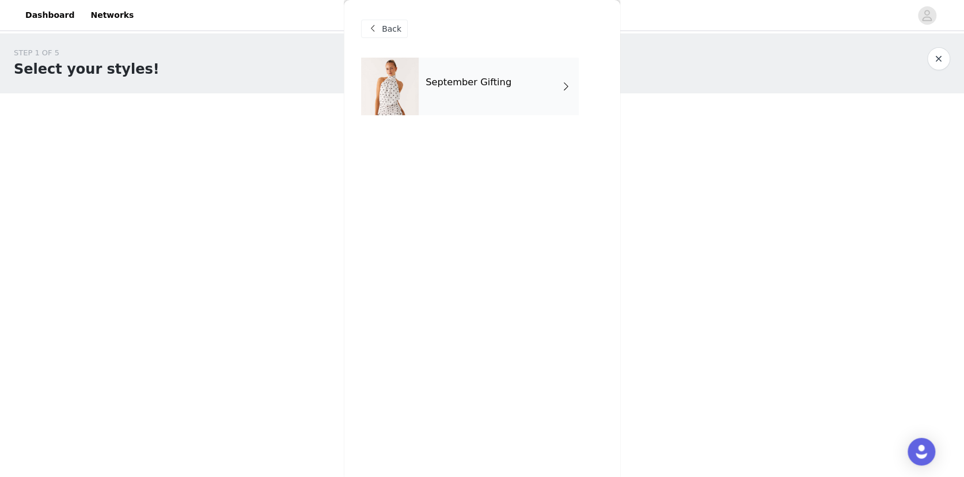
click at [514, 88] on div "September Gifting" at bounding box center [499, 87] width 160 height 58
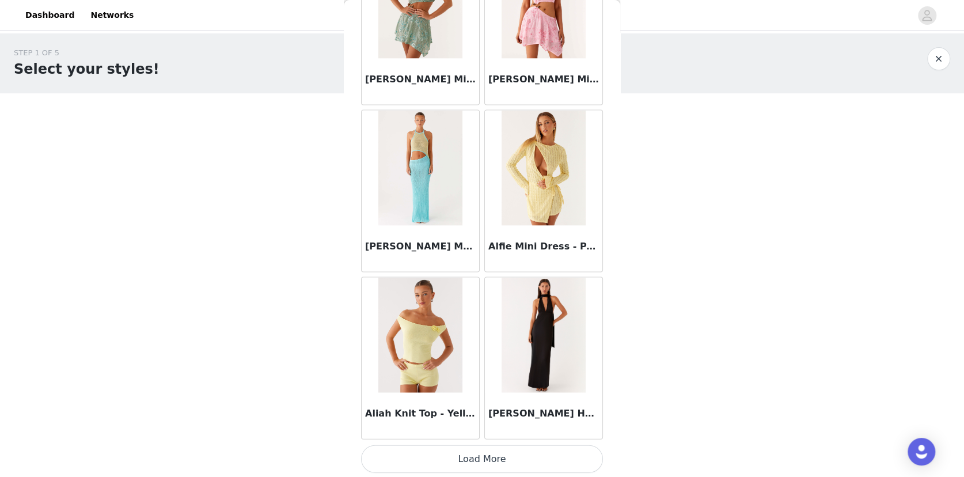
drag, startPoint x: 495, startPoint y: 451, endPoint x: 501, endPoint y: 433, distance: 19.0
click at [495, 451] on button "Load More" at bounding box center [482, 459] width 242 height 28
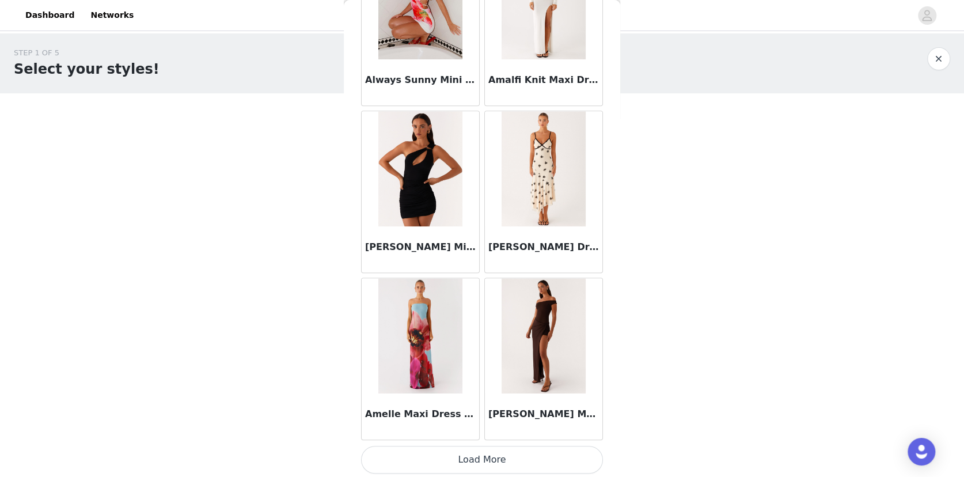
click at [516, 453] on button "Load More" at bounding box center [482, 460] width 242 height 28
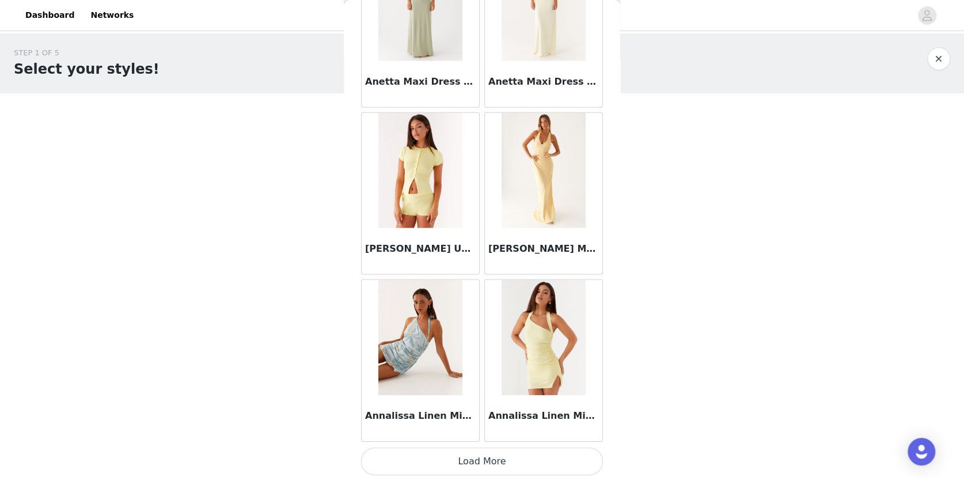
click at [483, 458] on button "Load More" at bounding box center [482, 462] width 242 height 28
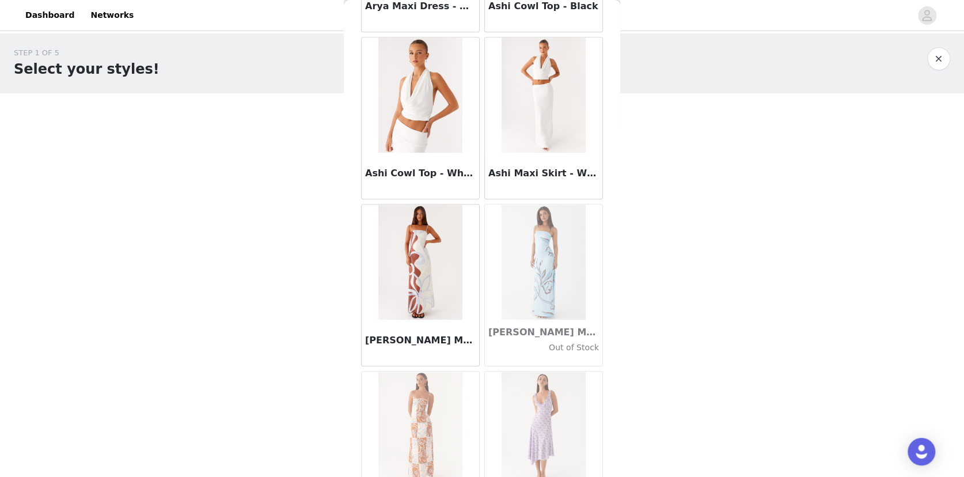
scroll to position [6293, 0]
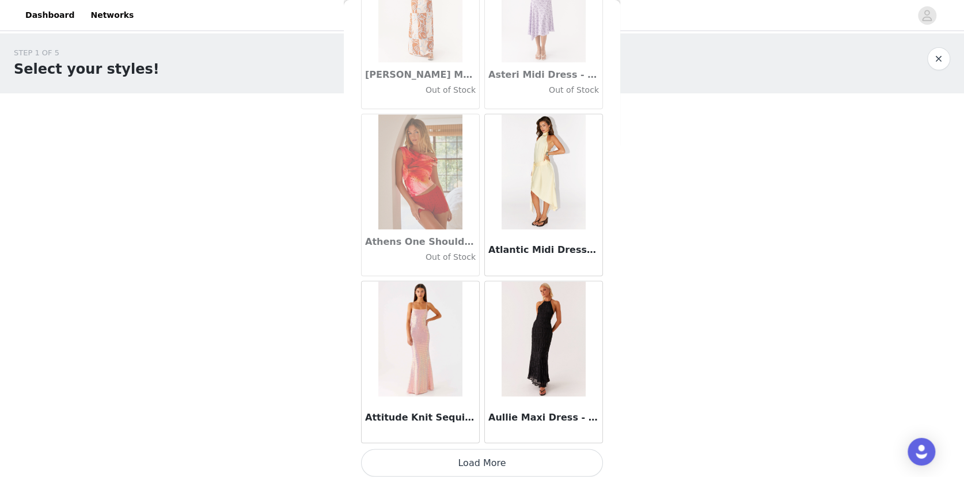
click at [518, 452] on button "Load More" at bounding box center [482, 463] width 242 height 28
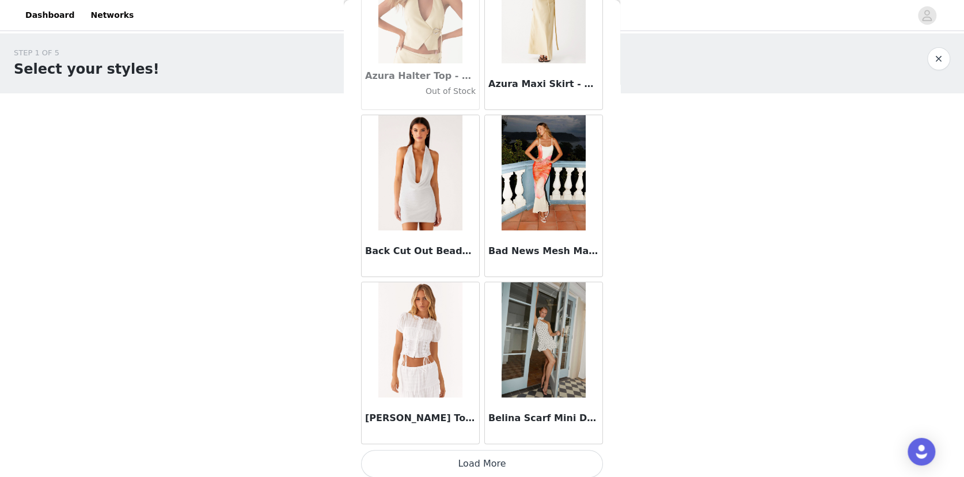
click at [509, 457] on button "Load More" at bounding box center [482, 464] width 242 height 28
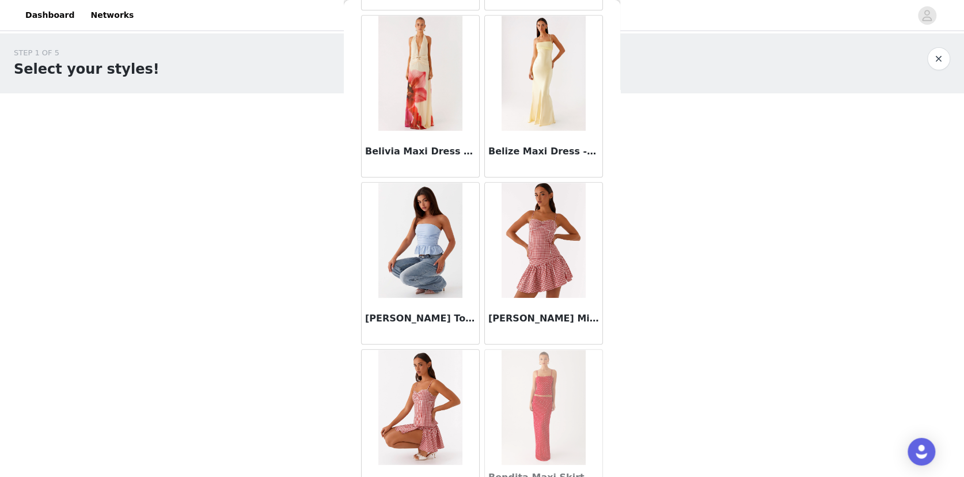
scroll to position [9632, 0]
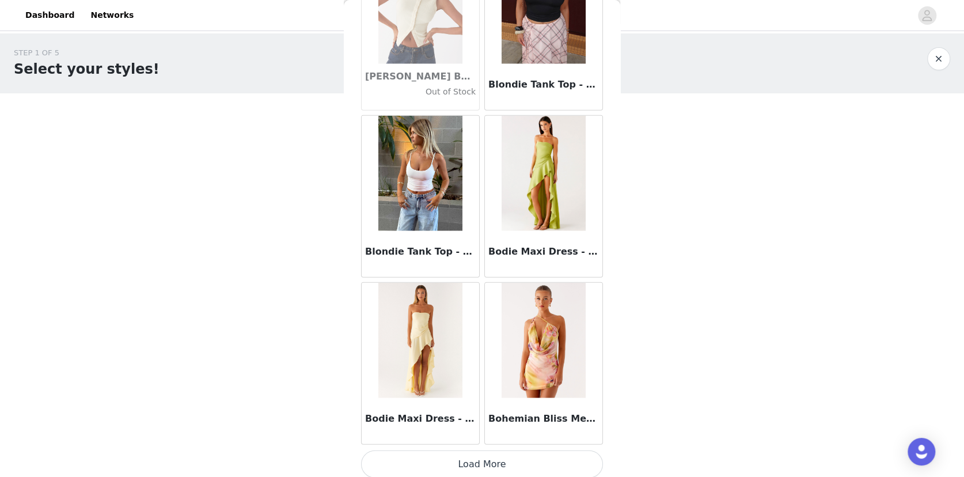
click at [488, 463] on button "Load More" at bounding box center [482, 465] width 242 height 28
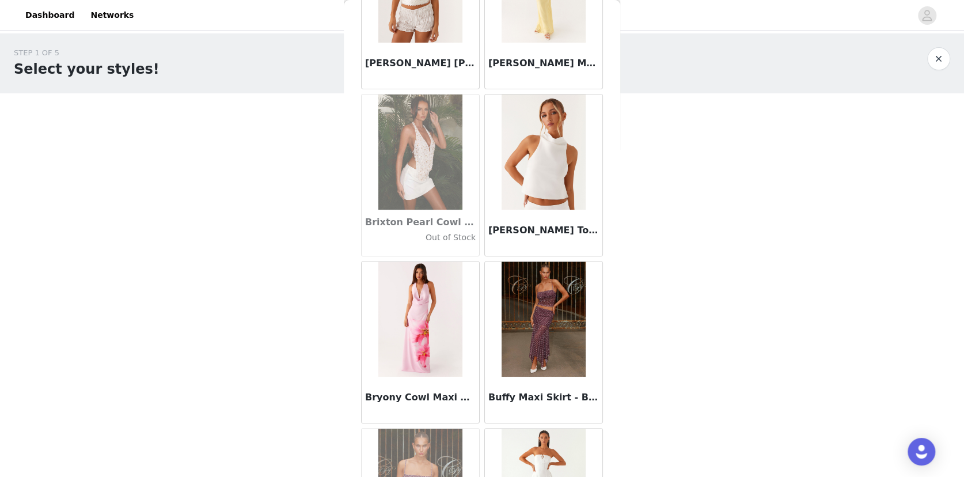
scroll to position [11302, 0]
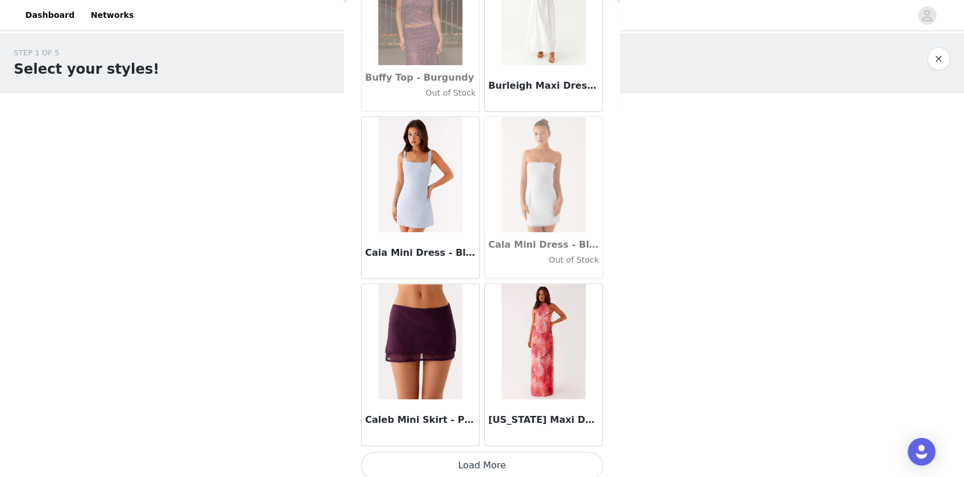
click at [482, 452] on button "Load More" at bounding box center [482, 466] width 242 height 28
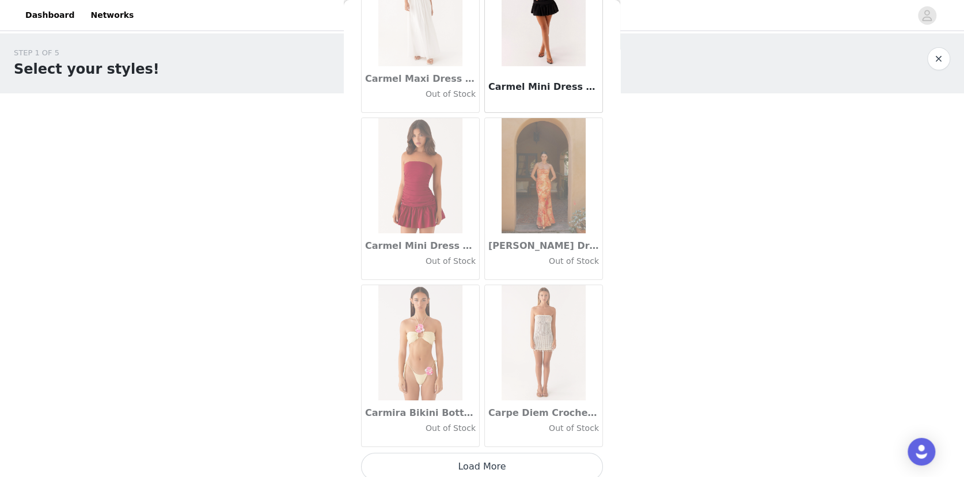
click at [500, 464] on button "Load More" at bounding box center [482, 467] width 242 height 28
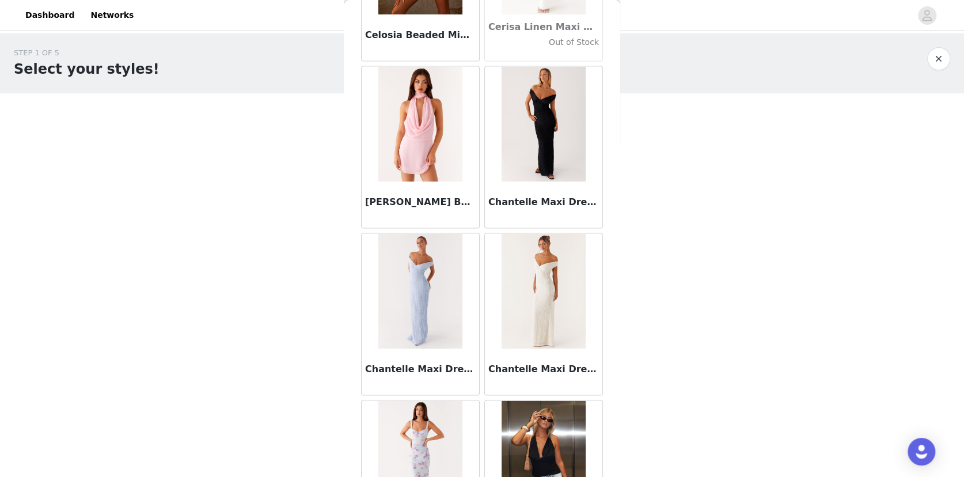
scroll to position [14640, 0]
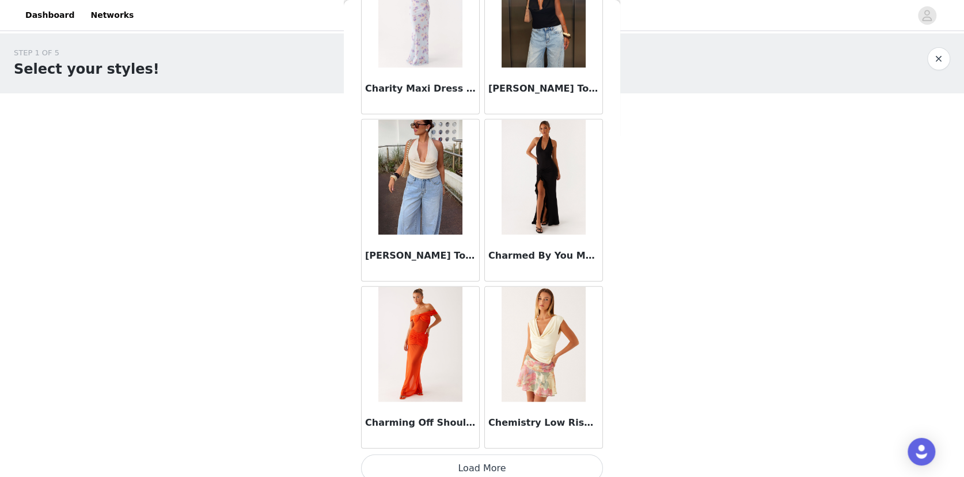
click at [489, 465] on button "Load More" at bounding box center [482, 469] width 242 height 28
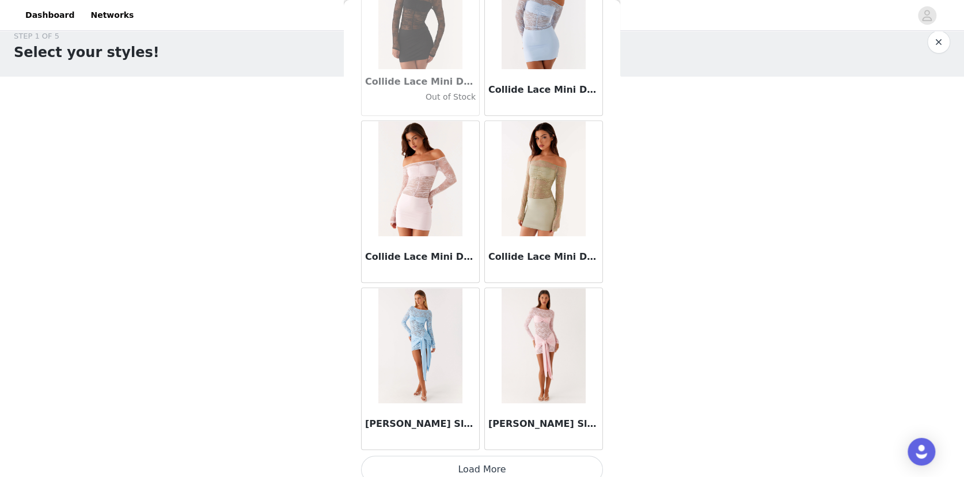
scroll to position [25, 0]
click at [508, 470] on button "Load More" at bounding box center [482, 470] width 242 height 28
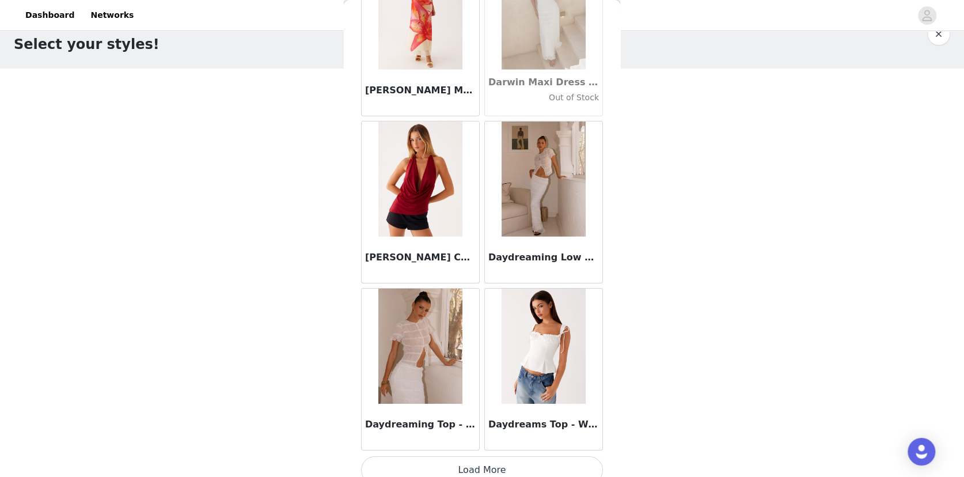
click at [523, 463] on button "Load More" at bounding box center [482, 470] width 242 height 28
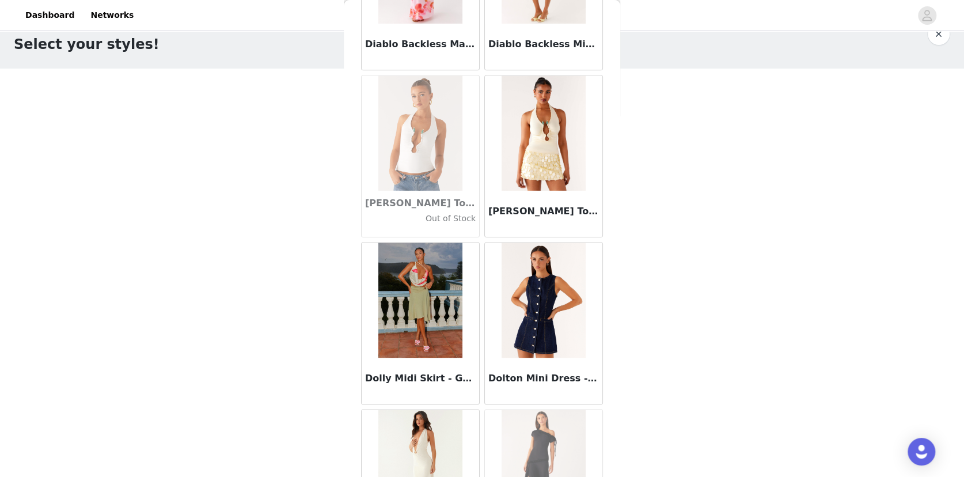
scroll to position [19650, 0]
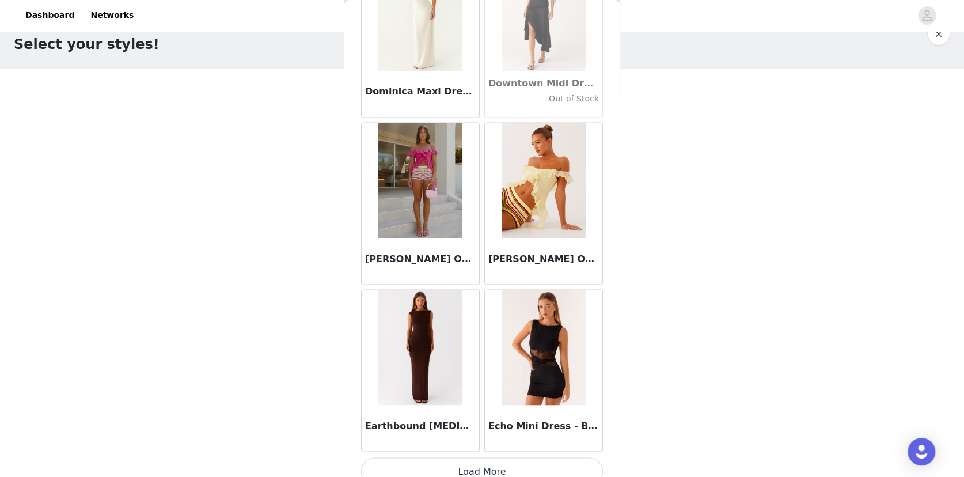
click at [512, 464] on button "Load More" at bounding box center [482, 471] width 242 height 28
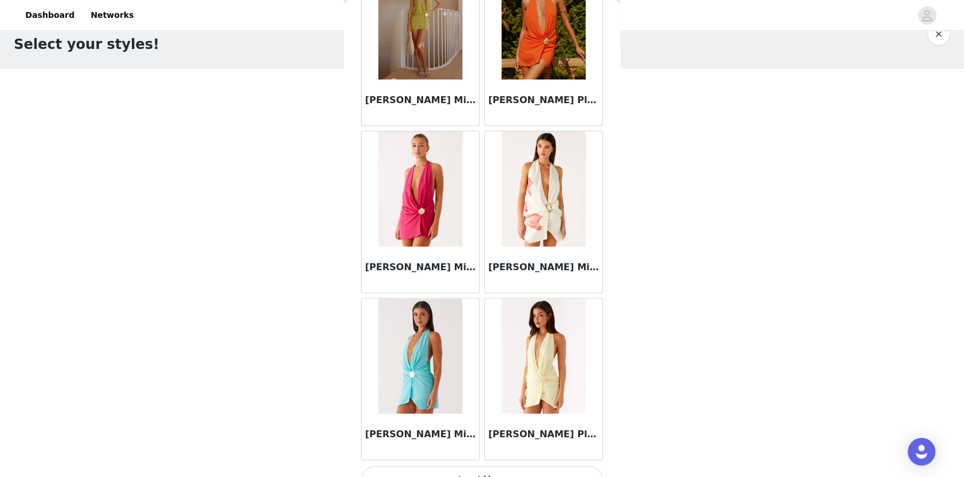
scroll to position [21319, 0]
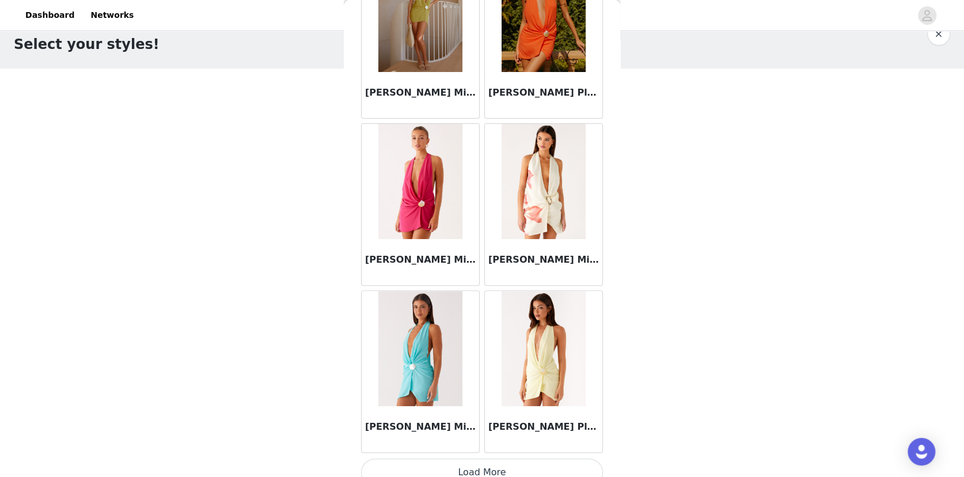
click at [476, 465] on button "Load More" at bounding box center [482, 473] width 242 height 28
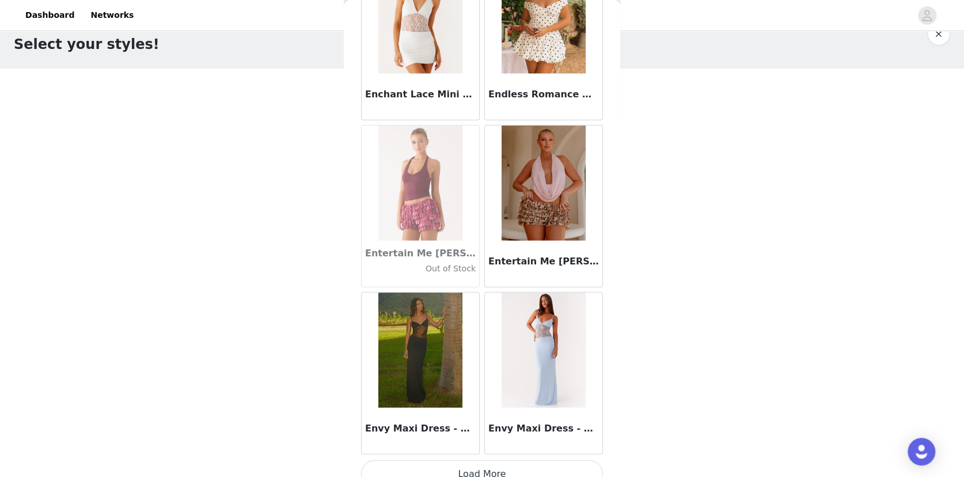
click at [506, 466] on button "Load More" at bounding box center [482, 474] width 242 height 28
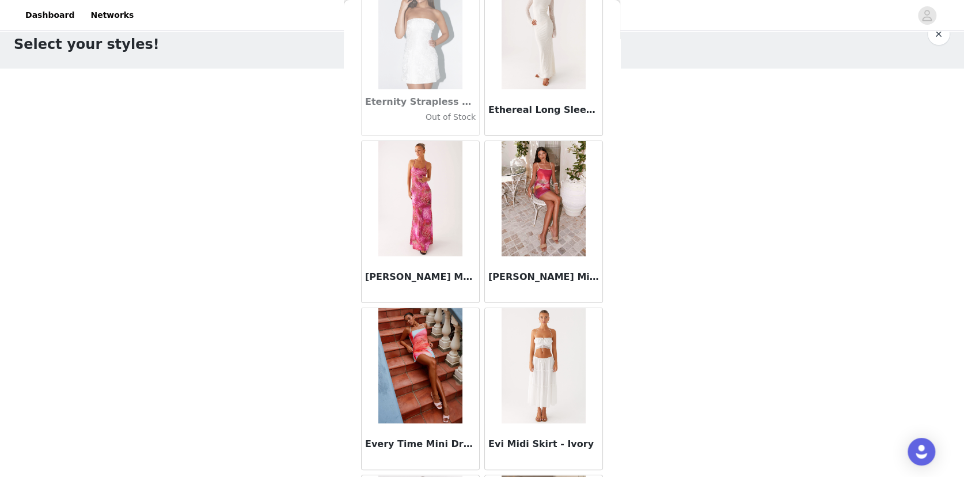
scroll to position [24658, 0]
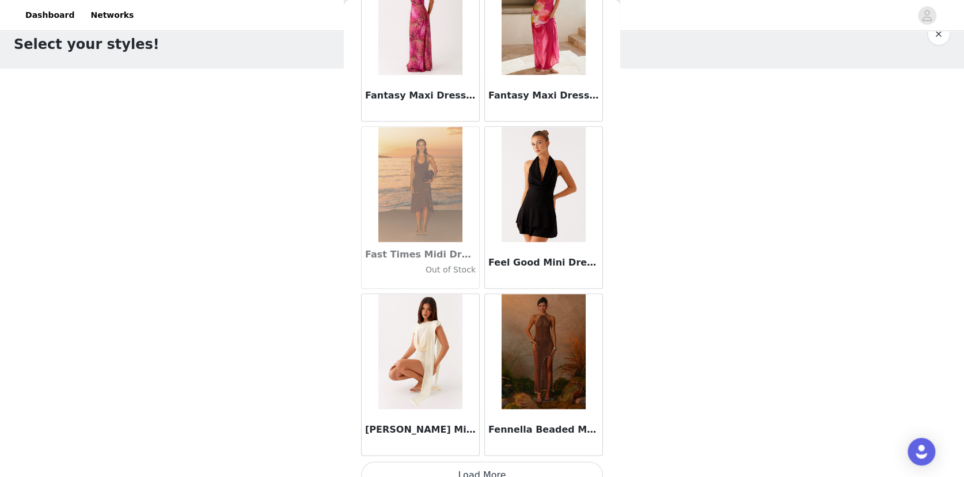
click at [514, 461] on button "Load More" at bounding box center [482, 475] width 242 height 28
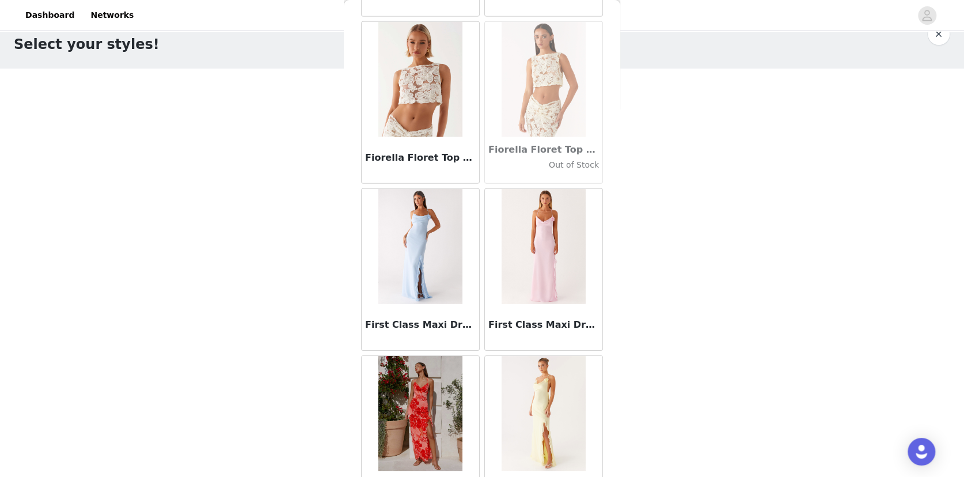
scroll to position [26328, 0]
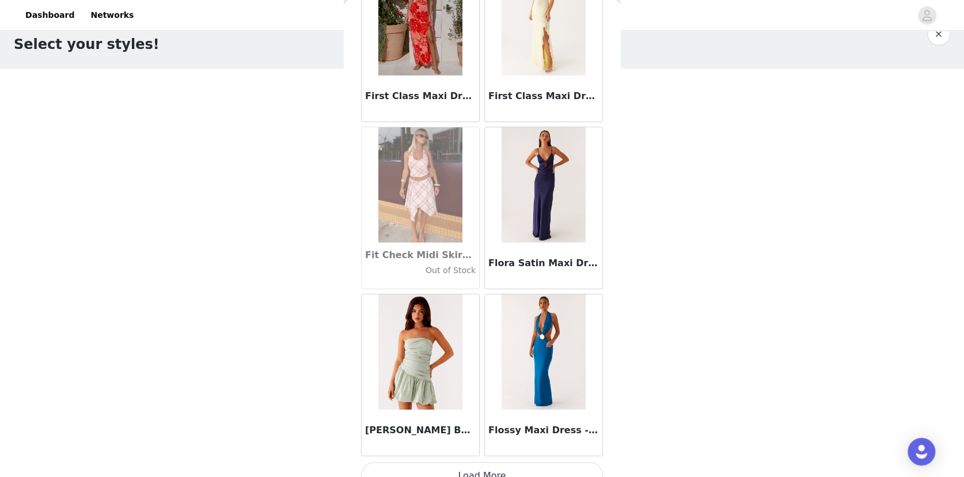
click at [491, 463] on button "Load More" at bounding box center [482, 476] width 242 height 28
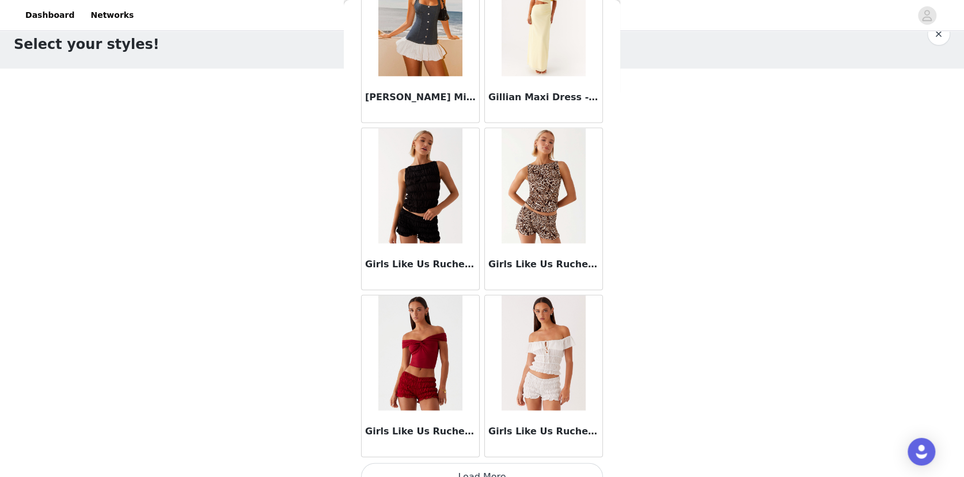
click at [498, 465] on button "Load More" at bounding box center [482, 477] width 242 height 28
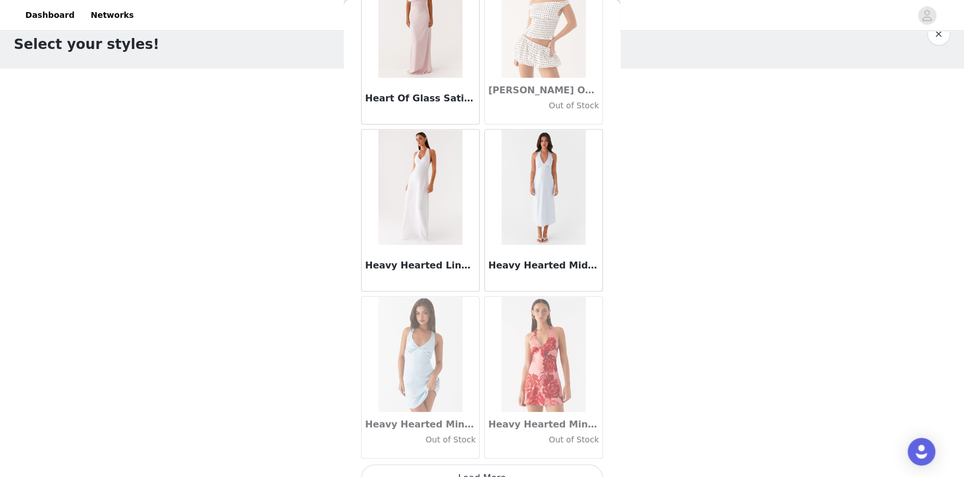
click at [516, 467] on button "Load More" at bounding box center [482, 478] width 242 height 28
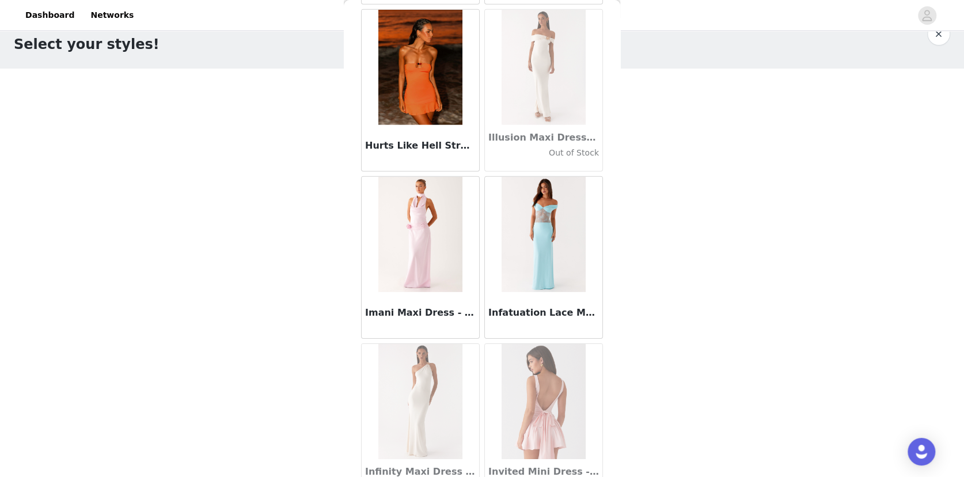
scroll to position [31336, 0]
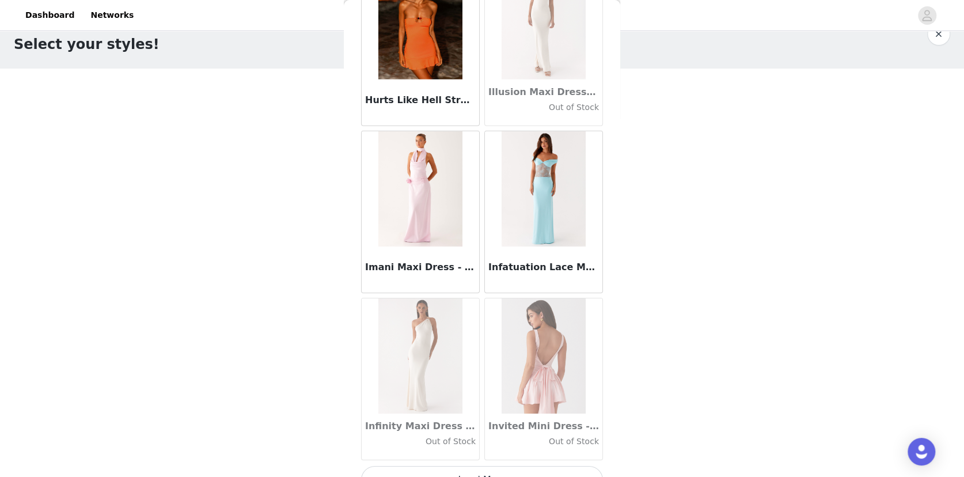
click at [510, 466] on button "Load More" at bounding box center [482, 480] width 242 height 28
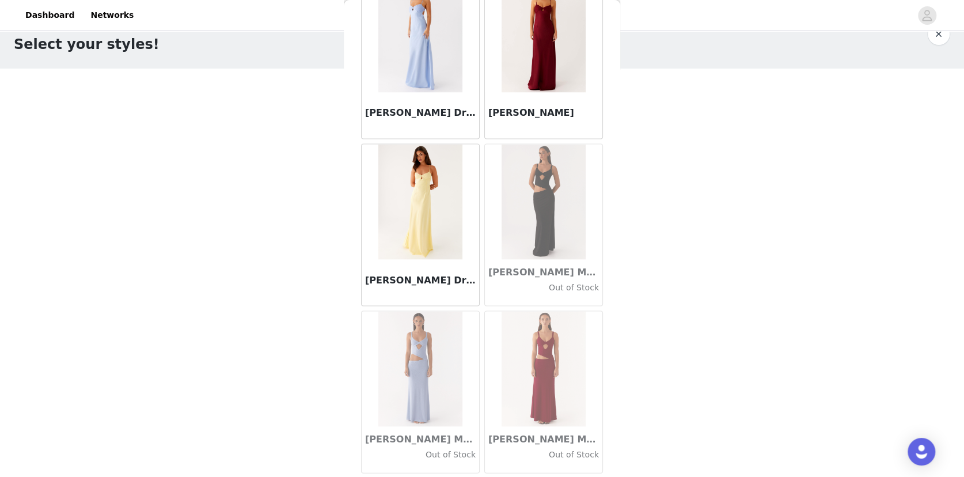
scroll to position [33005, 0]
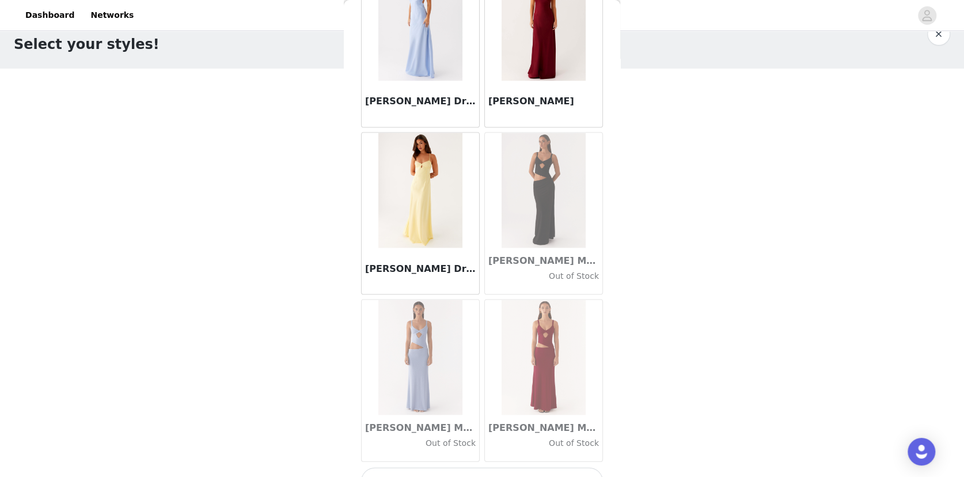
click at [482, 467] on button "Load More" at bounding box center [482, 481] width 242 height 28
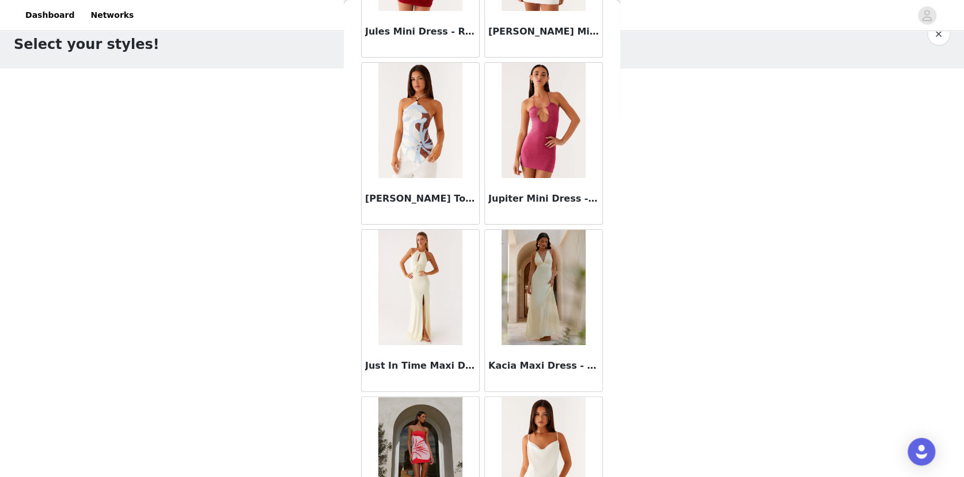
scroll to position [34498, 0]
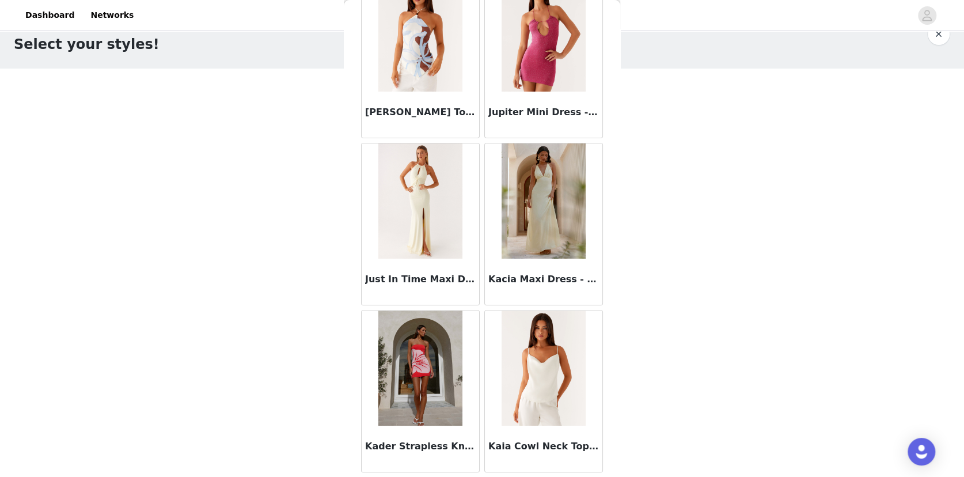
click at [460, 92] on div "[PERSON_NAME] Top - [PERSON_NAME] Wave Print" at bounding box center [421, 115] width 118 height 46
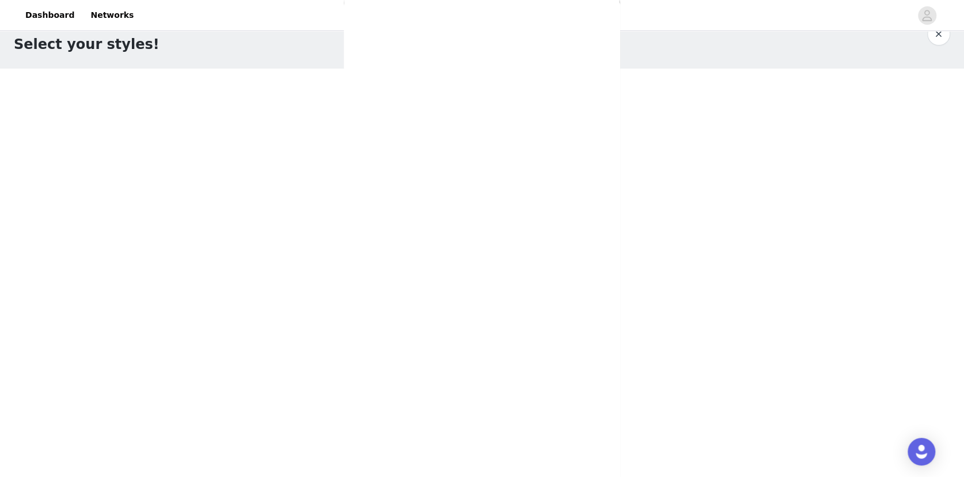
scroll to position [0, 0]
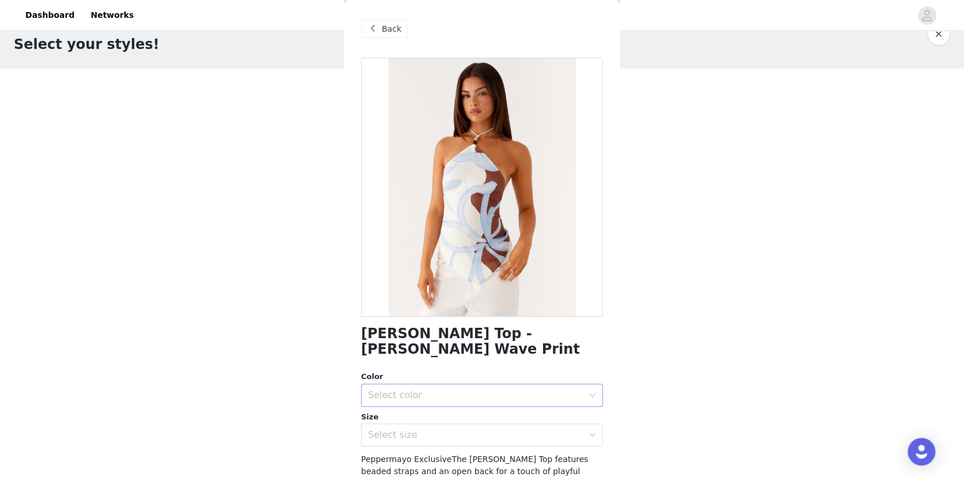
click at [502, 389] on div "Select color" at bounding box center [475, 395] width 215 height 12
click at [454, 400] on li "Bloom Wave Print" at bounding box center [480, 405] width 239 height 18
click at [414, 429] on div "Select size" at bounding box center [475, 435] width 215 height 12
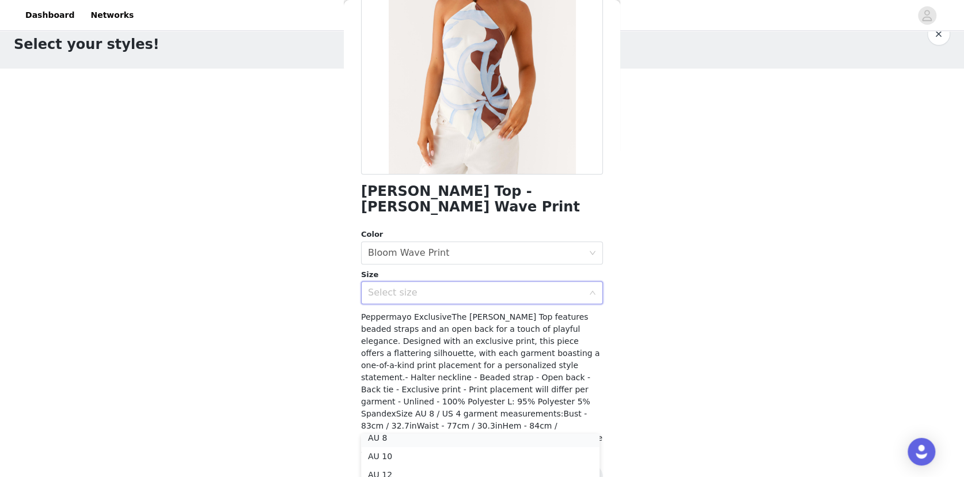
scroll to position [39, 0]
click at [389, 462] on li "AU 10" at bounding box center [480, 461] width 239 height 18
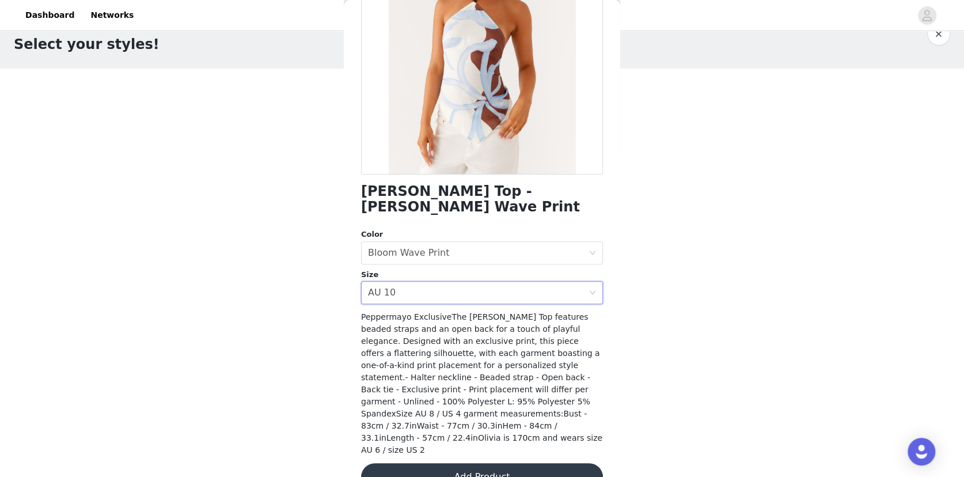
click at [452, 384] on span "Peppermayo ExclusiveThe [PERSON_NAME] Top features beaded straps and an open ba…" at bounding box center [481, 383] width 241 height 142
click at [464, 463] on button "Add Product" at bounding box center [482, 477] width 242 height 28
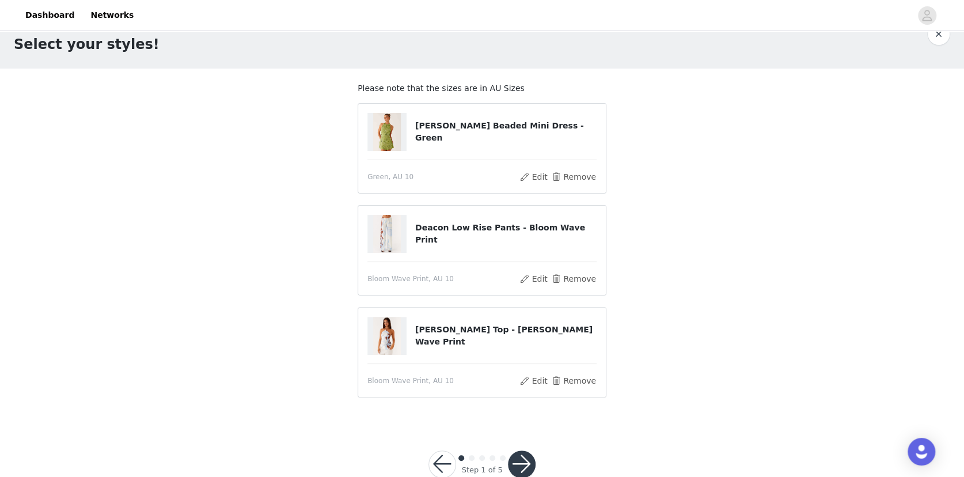
click at [513, 453] on button "button" at bounding box center [522, 465] width 28 height 28
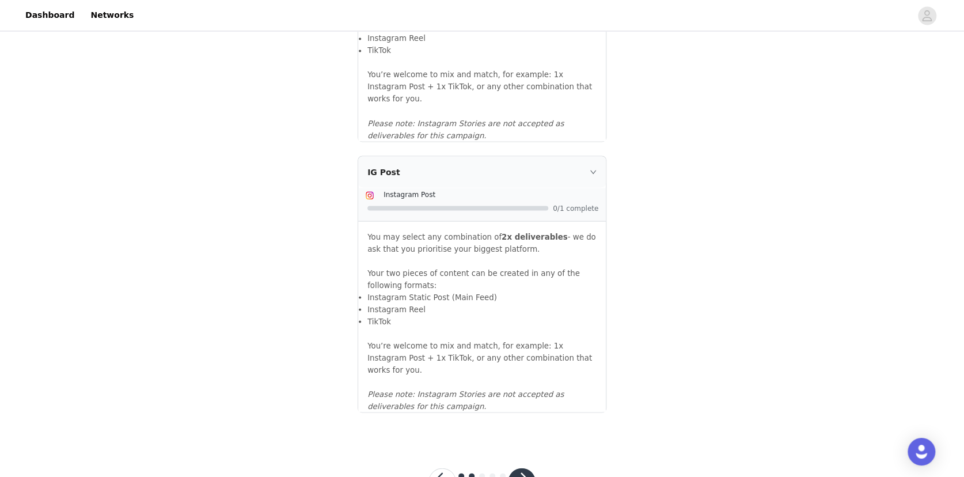
scroll to position [1225, 0]
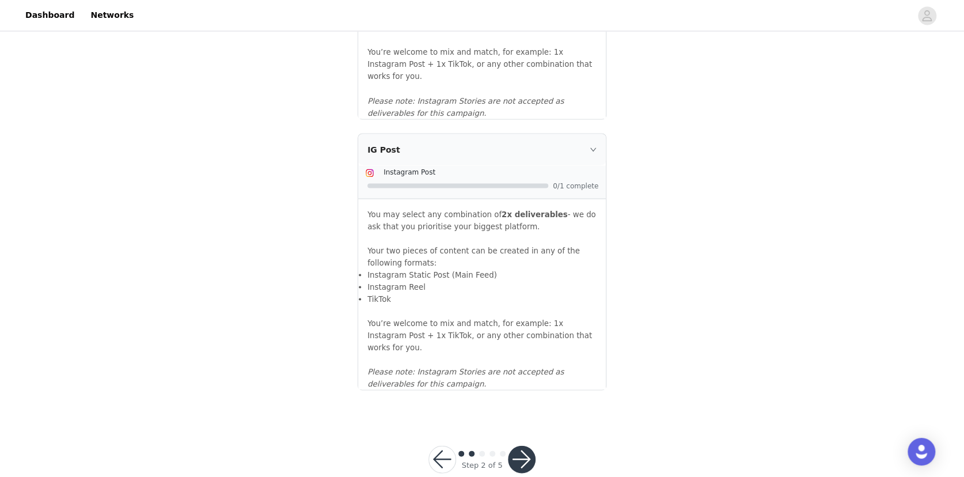
click at [526, 445] on button "button" at bounding box center [522, 459] width 28 height 28
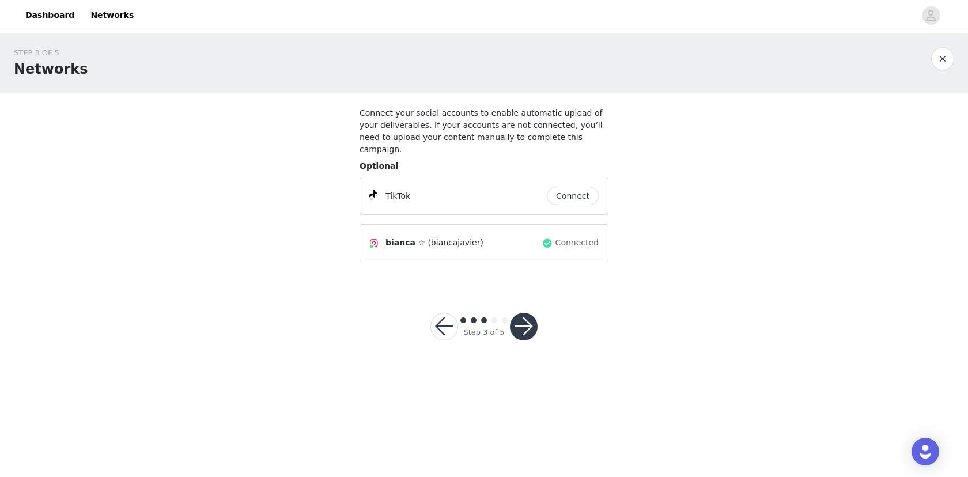
click at [535, 313] on button "button" at bounding box center [524, 327] width 28 height 28
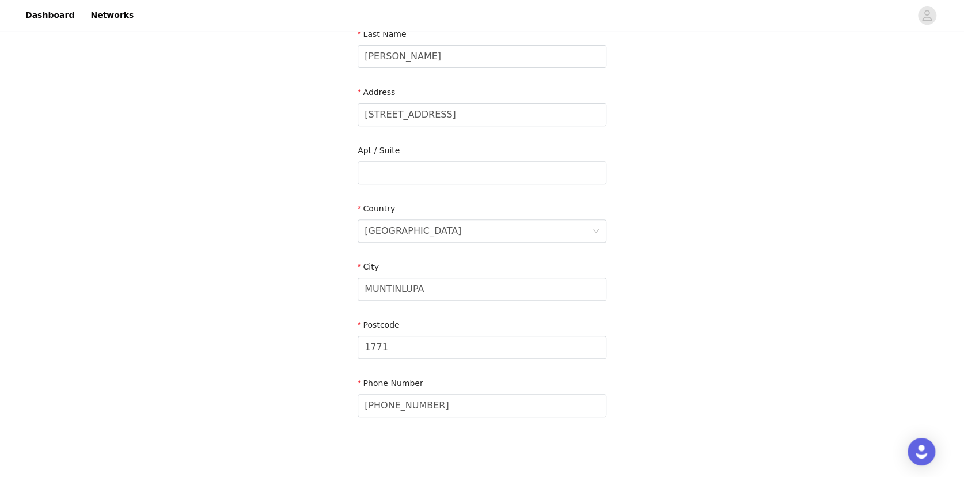
scroll to position [274, 0]
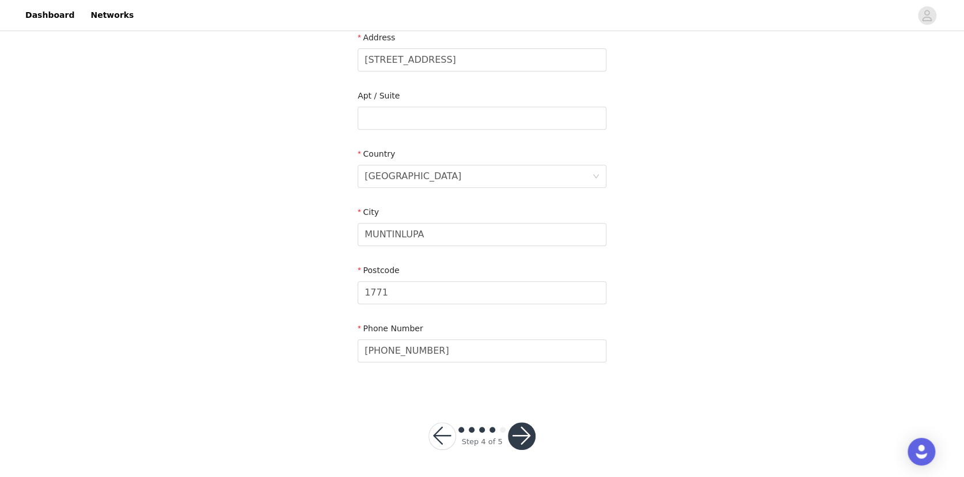
click at [529, 433] on button "button" at bounding box center [522, 436] width 28 height 28
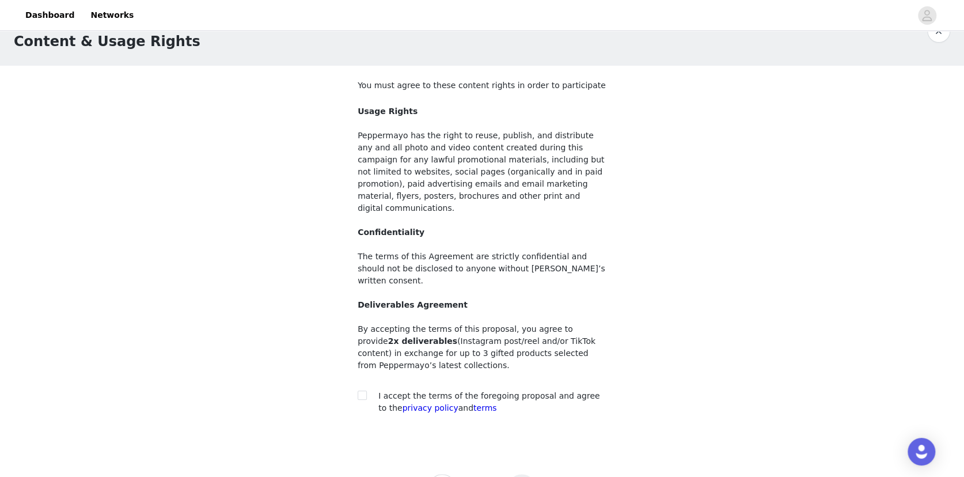
scroll to position [55, 0]
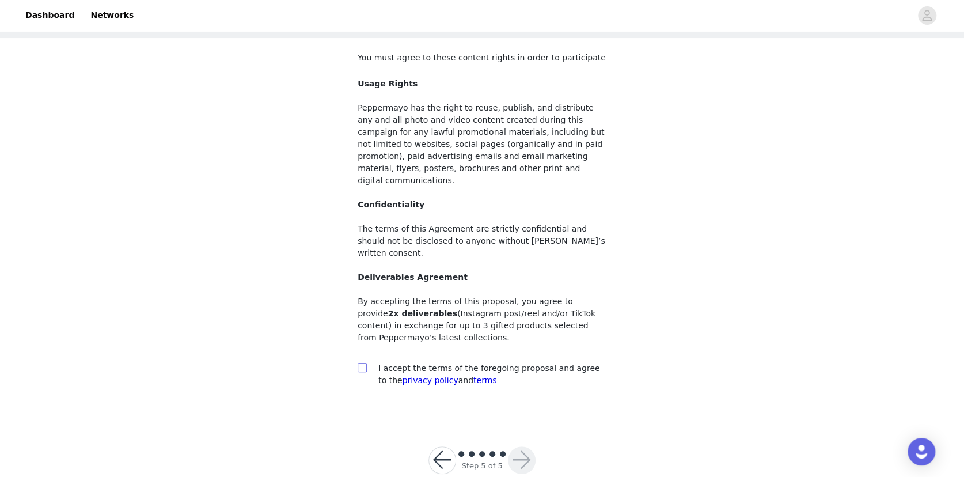
click at [364, 363] on input "checkbox" at bounding box center [362, 367] width 8 height 8
checkbox input "true"
click at [517, 446] on button "button" at bounding box center [522, 460] width 28 height 28
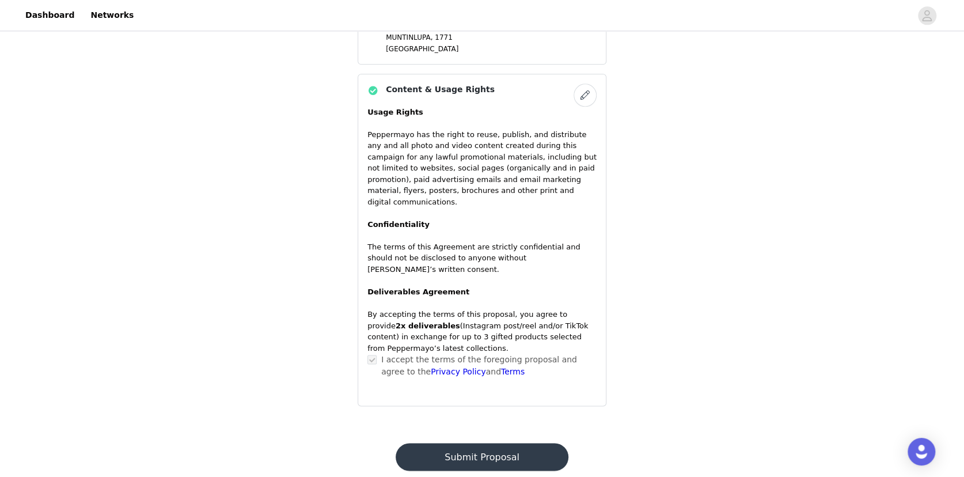
scroll to position [909, 0]
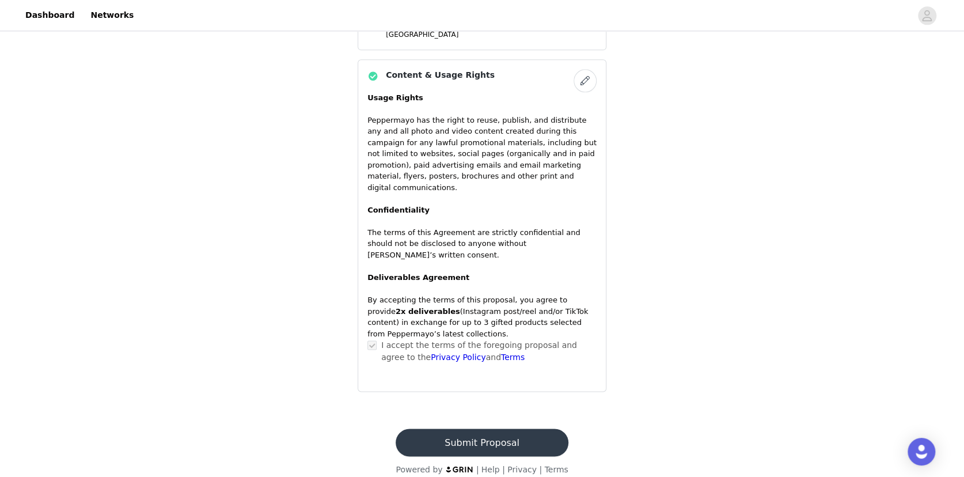
click at [483, 433] on button "Submit Proposal" at bounding box center [482, 443] width 172 height 28
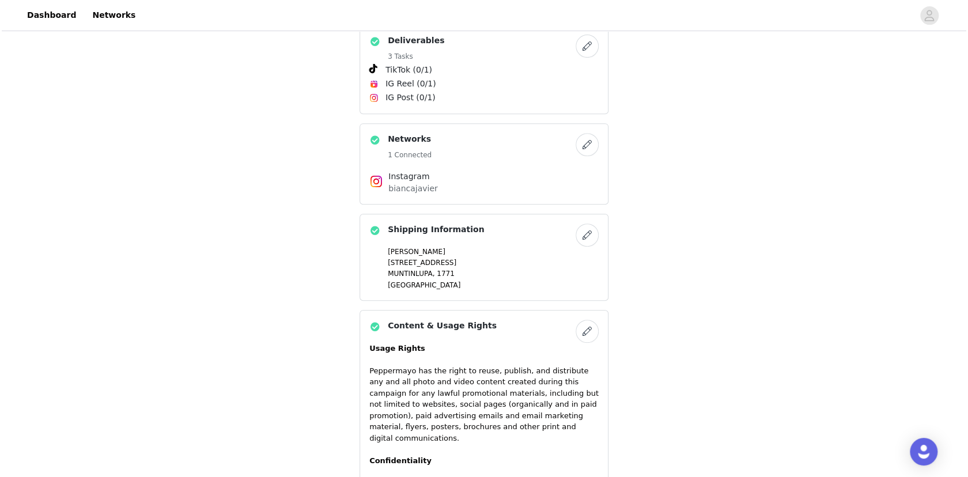
scroll to position [0, 0]
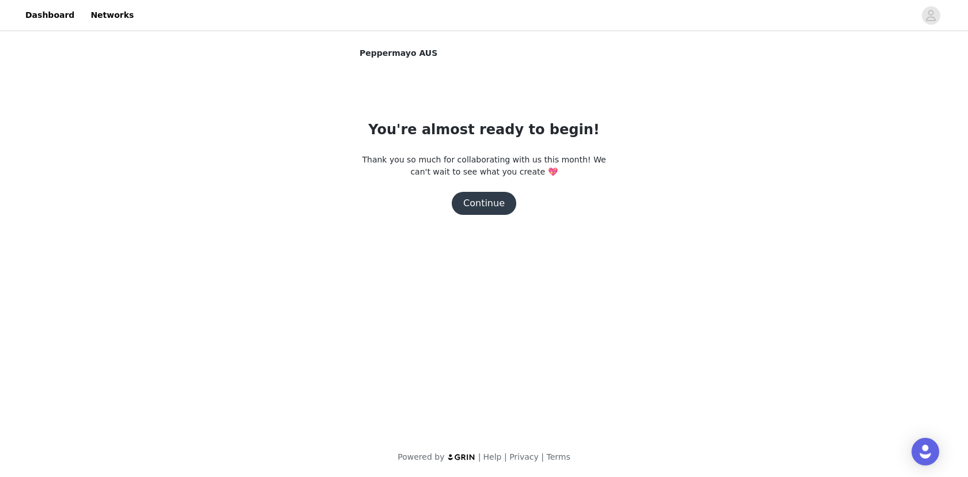
click at [497, 209] on button "Continue" at bounding box center [484, 203] width 65 height 23
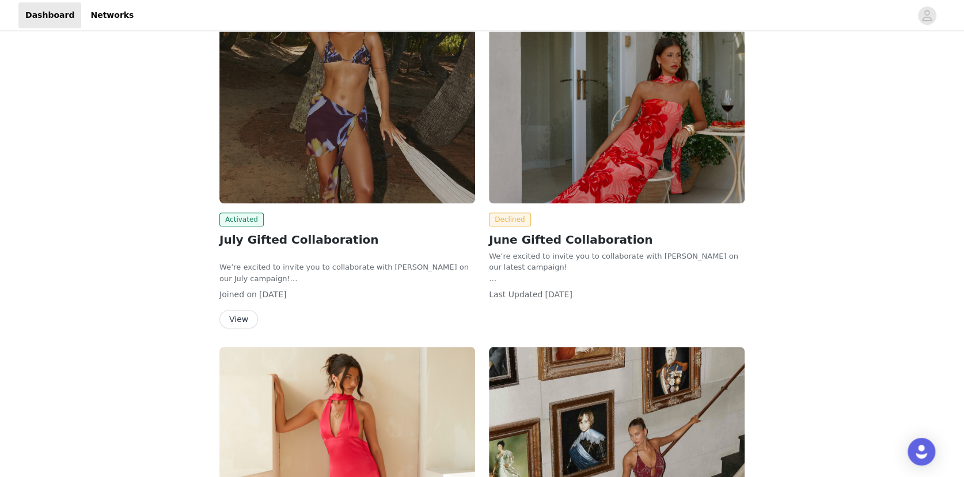
scroll to position [559, 0]
